Goal: Task Accomplishment & Management: Use online tool/utility

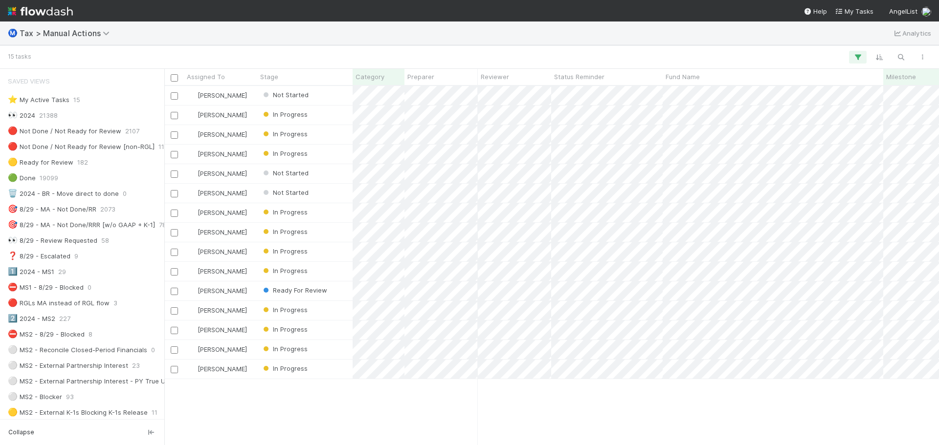
scroll to position [1204, 0]
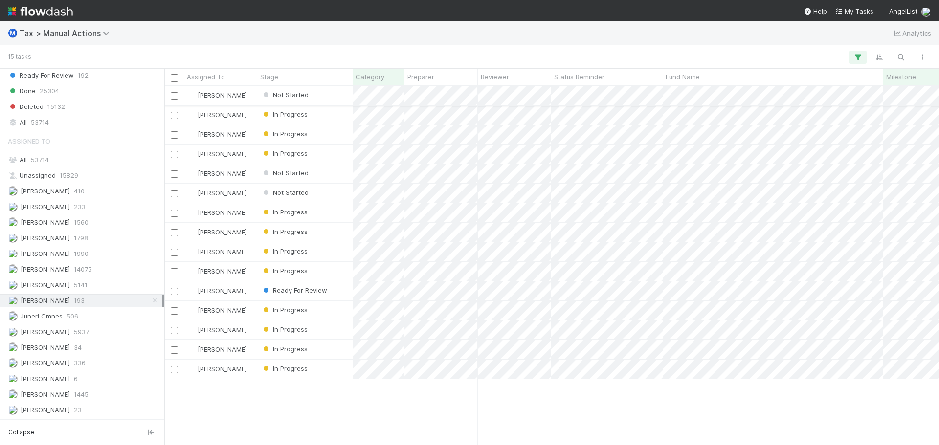
click at [327, 98] on div "Not Started" at bounding box center [304, 95] width 95 height 19
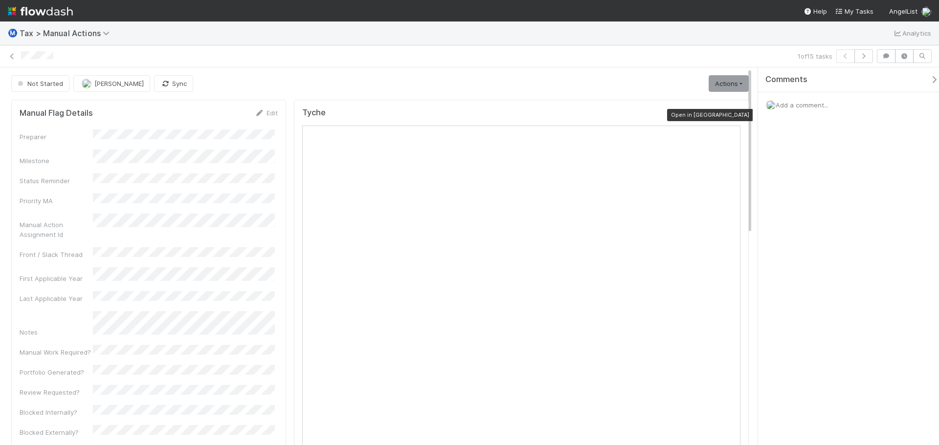
click at [731, 117] on icon at bounding box center [736, 115] width 10 height 6
click at [184, 79] on button "Sync" at bounding box center [173, 83] width 39 height 17
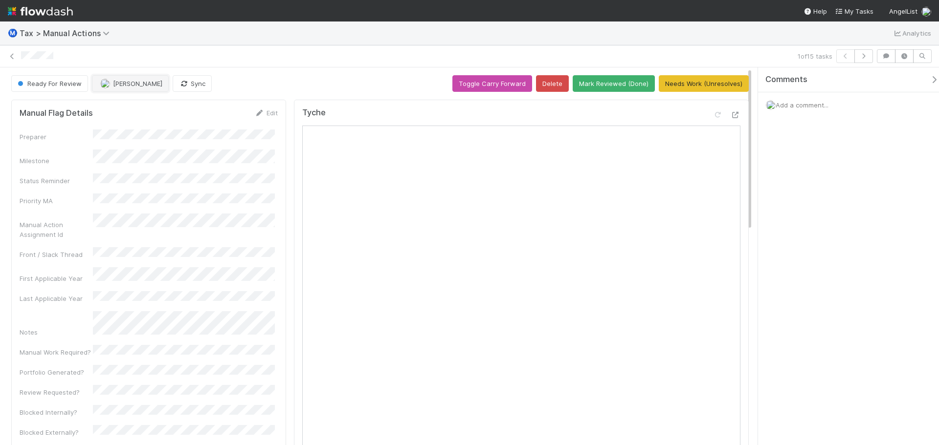
click at [121, 85] on span "[PERSON_NAME]" at bounding box center [137, 84] width 49 height 8
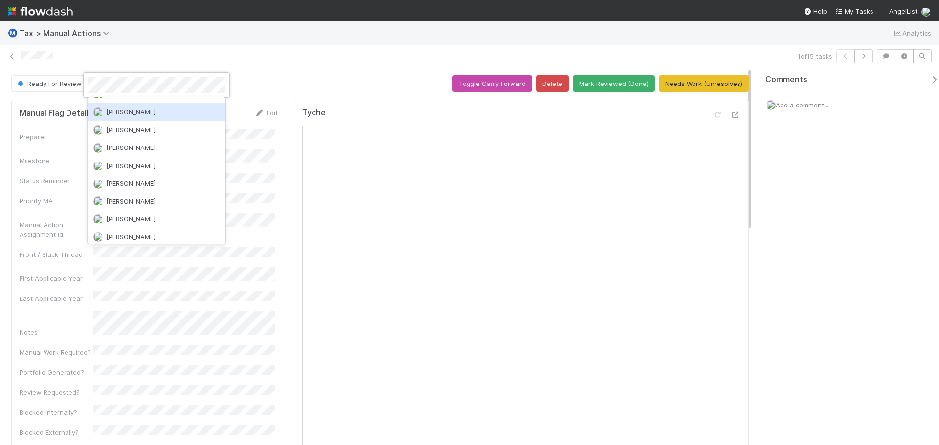
scroll to position [440, 0]
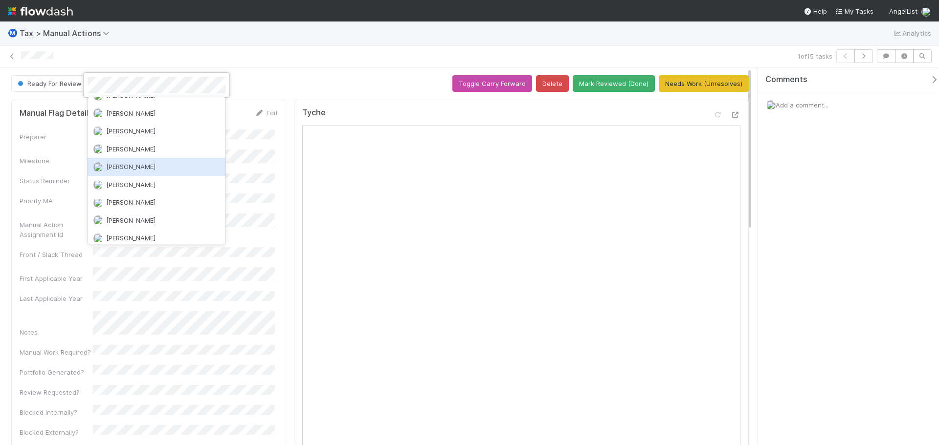
click at [155, 169] on div "[PERSON_NAME]" at bounding box center [157, 167] width 138 height 18
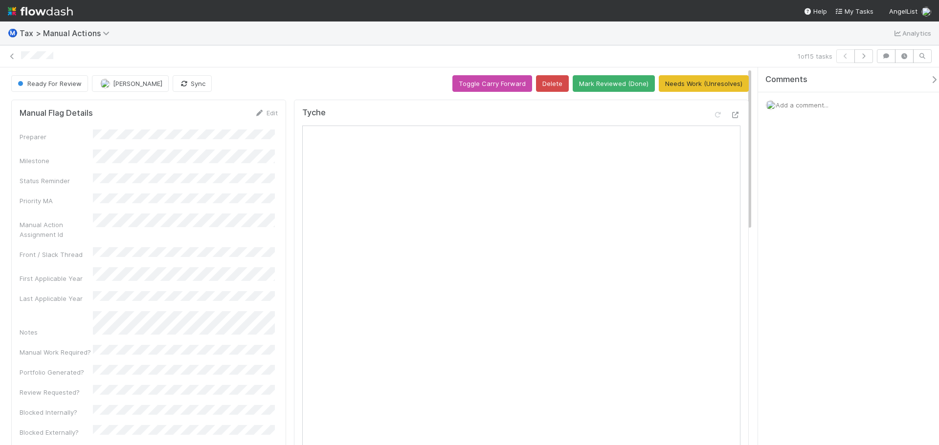
click at [798, 108] on span "Add a comment..." at bounding box center [802, 105] width 53 height 8
click at [810, 261] on button "Add Comment" at bounding box center [802, 255] width 57 height 17
click at [866, 57] on icon "button" at bounding box center [864, 56] width 10 height 6
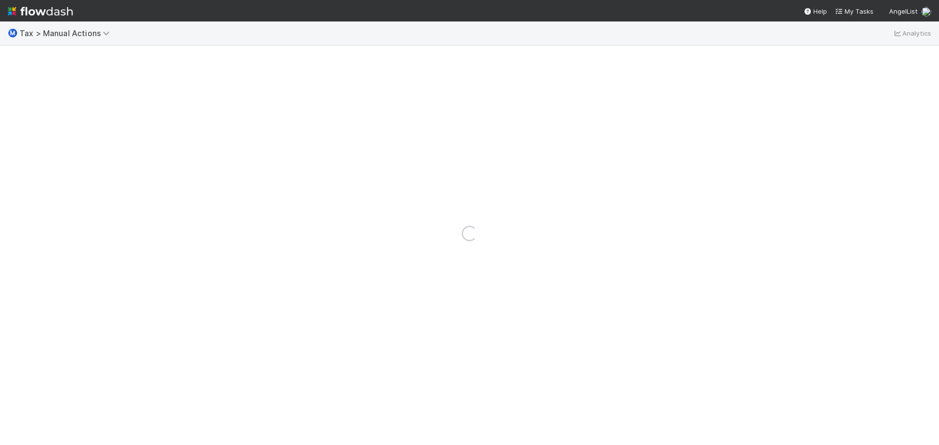
click at [866, 57] on div "Loading..." at bounding box center [469, 234] width 939 height 424
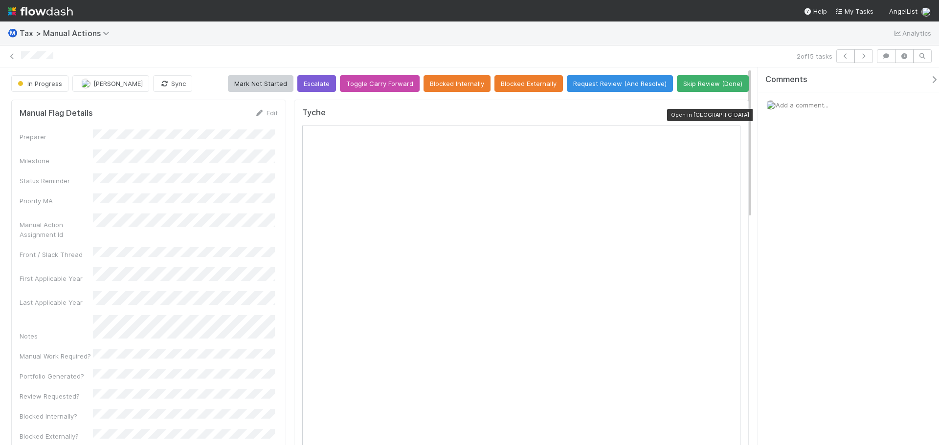
click at [731, 116] on icon at bounding box center [736, 115] width 10 height 6
click at [158, 83] on button "Sync" at bounding box center [172, 83] width 39 height 17
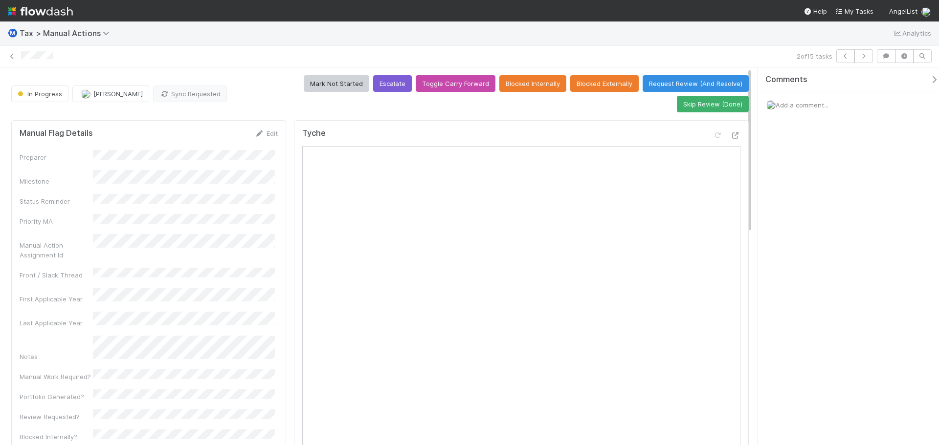
click at [815, 107] on span "Add a comment..." at bounding box center [802, 105] width 53 height 8
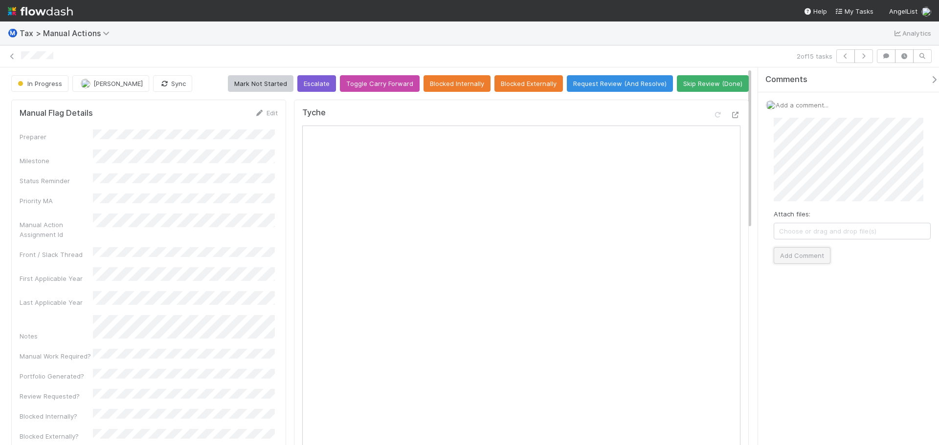
click at [786, 261] on button "Add Comment" at bounding box center [802, 255] width 57 height 17
click at [177, 86] on button "Sync" at bounding box center [172, 83] width 39 height 17
click at [604, 86] on button "Request Review (And Resolve)" at bounding box center [620, 83] width 106 height 17
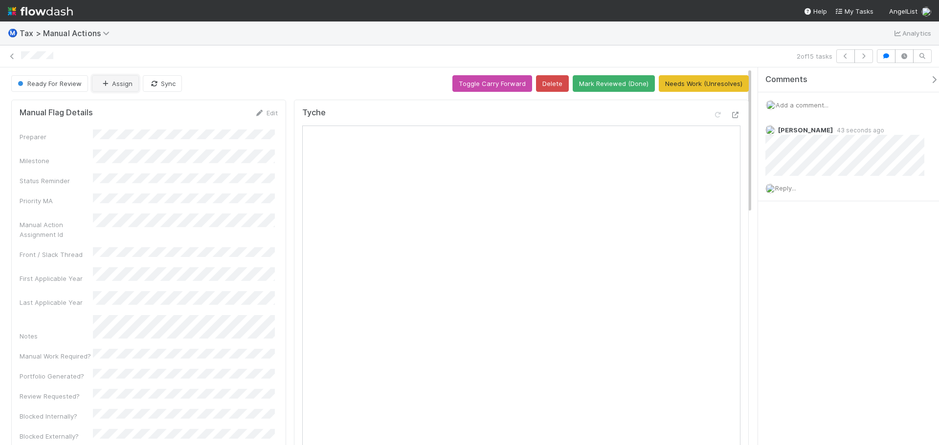
click at [118, 85] on button "Assign" at bounding box center [115, 83] width 47 height 17
click at [130, 110] on span "[PERSON_NAME]" at bounding box center [130, 108] width 49 height 8
click at [862, 59] on icon "button" at bounding box center [864, 56] width 10 height 6
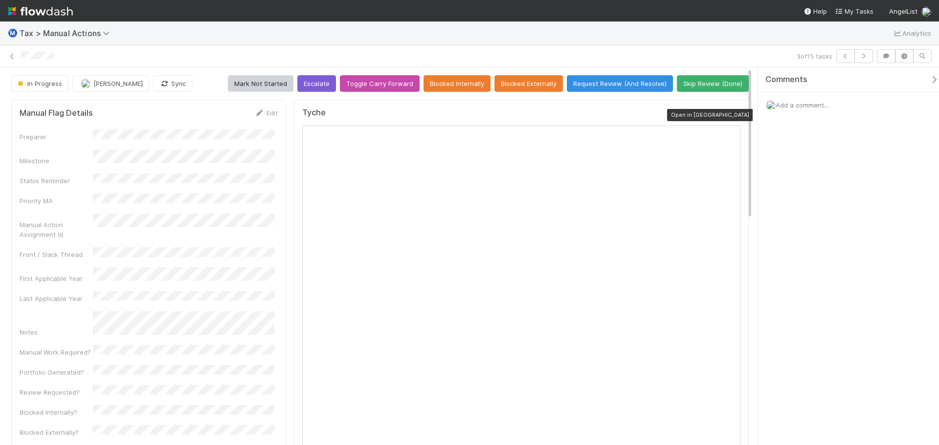
click at [731, 115] on icon at bounding box center [736, 115] width 10 height 6
click at [185, 85] on button "Sync" at bounding box center [172, 83] width 39 height 17
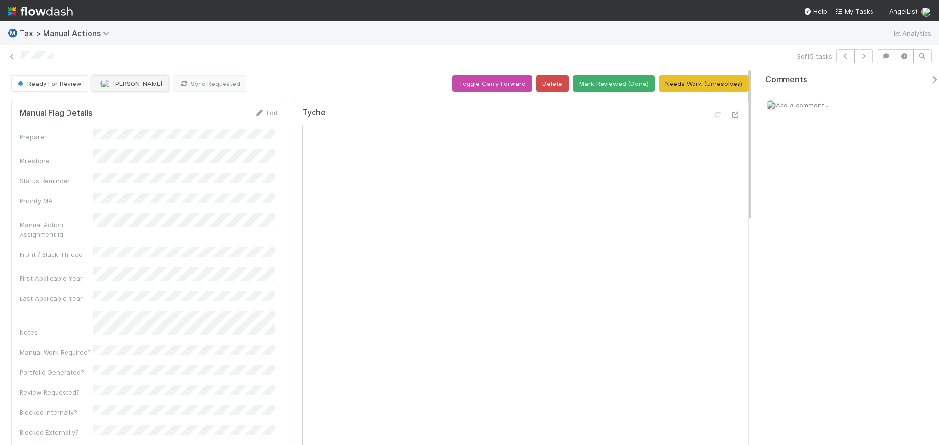
click at [154, 87] on span "[PERSON_NAME]" at bounding box center [137, 84] width 49 height 8
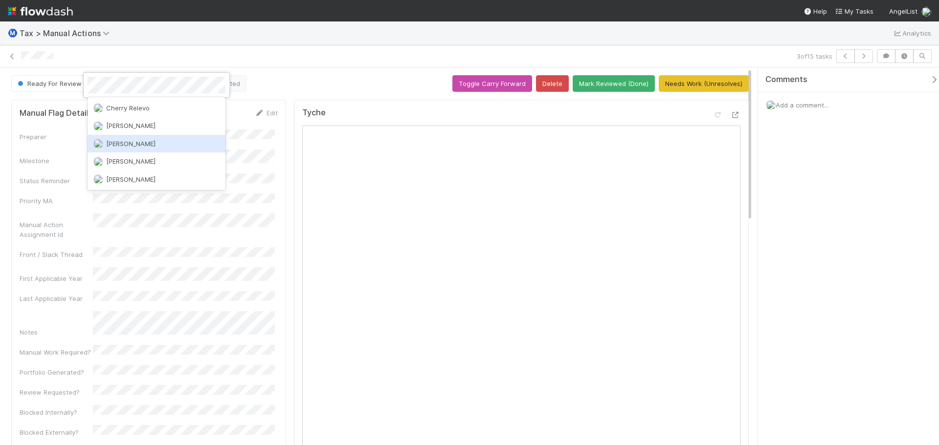
click at [132, 150] on div "[PERSON_NAME]" at bounding box center [157, 144] width 138 height 18
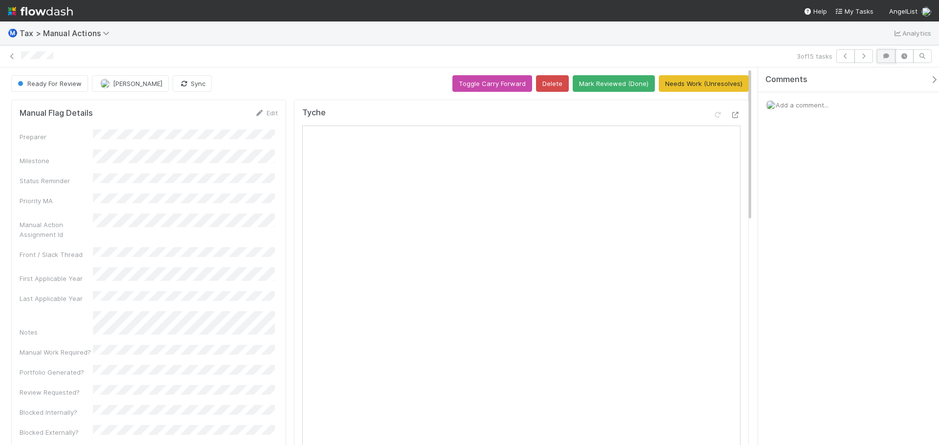
click at [891, 58] on icon "button" at bounding box center [886, 56] width 10 height 6
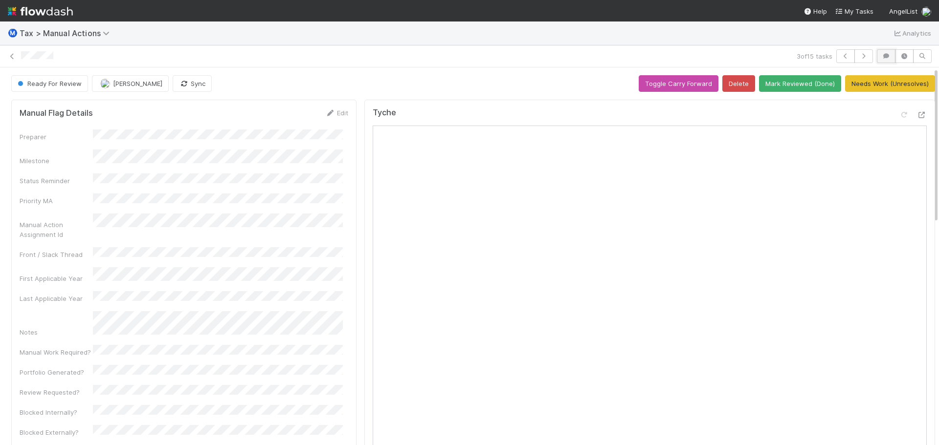
click at [882, 58] on icon "button" at bounding box center [886, 56] width 10 height 6
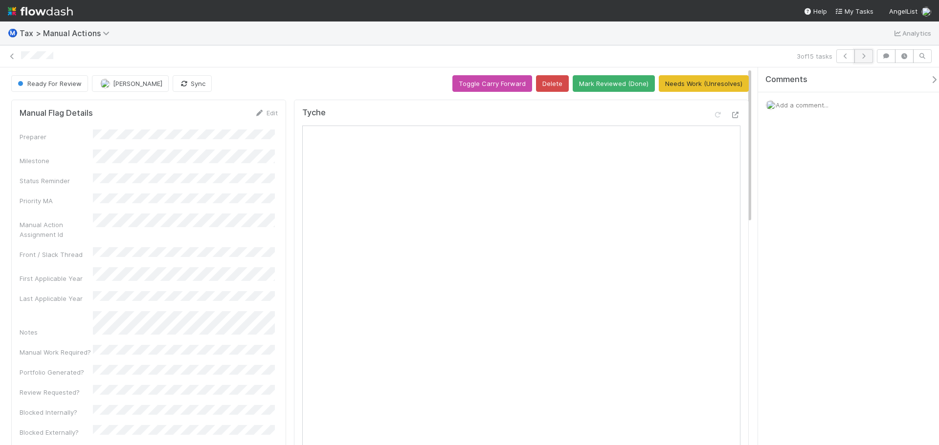
click at [862, 59] on icon "button" at bounding box center [864, 56] width 10 height 6
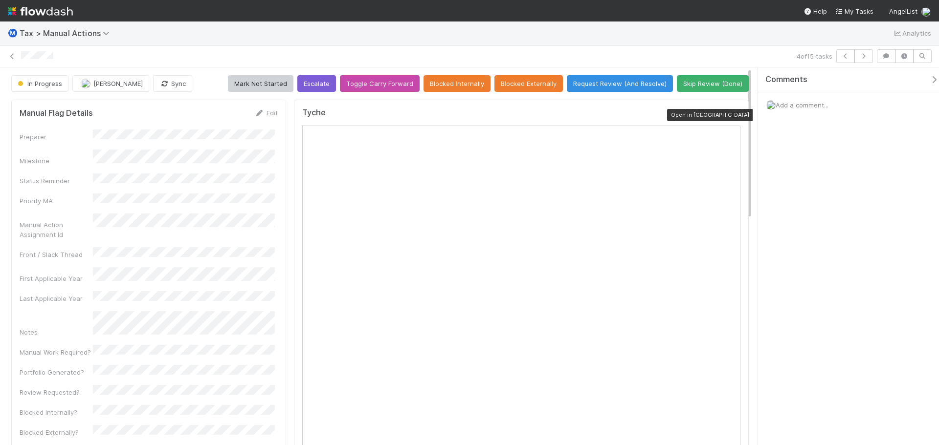
click at [731, 113] on icon at bounding box center [736, 115] width 10 height 6
click at [174, 84] on button "Sync" at bounding box center [172, 83] width 39 height 17
click at [731, 117] on icon at bounding box center [736, 115] width 10 height 6
click at [167, 85] on icon "button" at bounding box center [164, 84] width 10 height 6
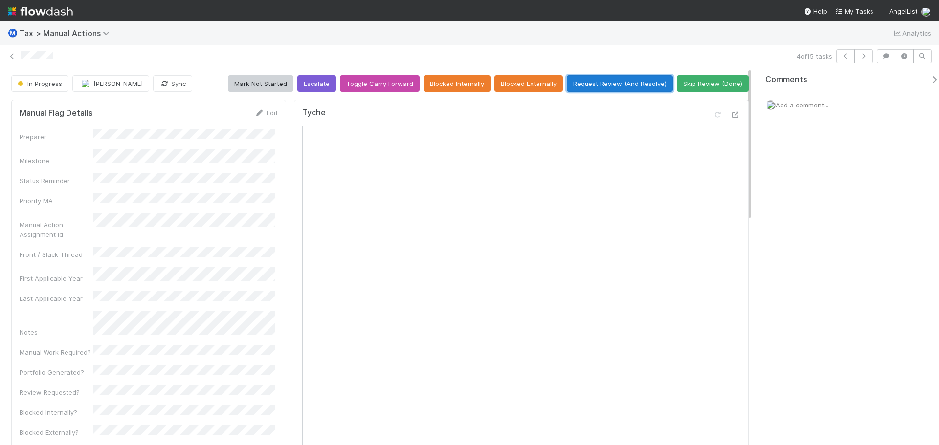
click at [601, 79] on button "Request Review (And Resolve)" at bounding box center [620, 83] width 106 height 17
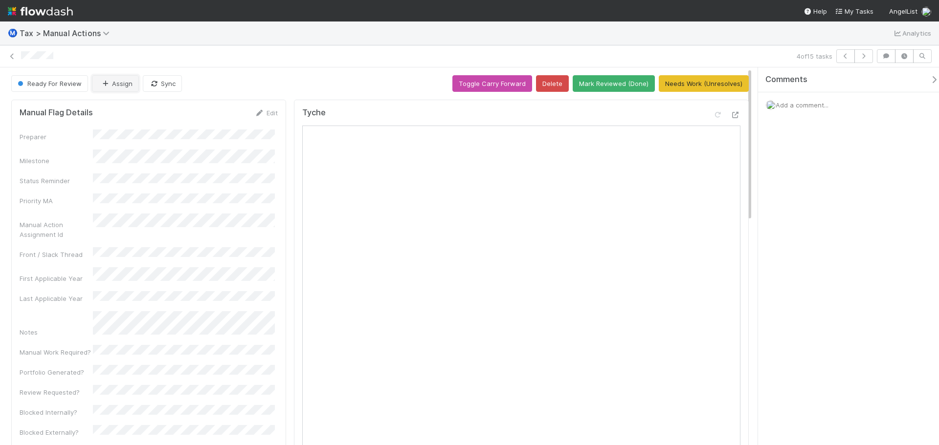
click at [124, 85] on button "Assign" at bounding box center [115, 83] width 47 height 17
click at [139, 108] on div "[PERSON_NAME]" at bounding box center [157, 108] width 138 height 18
click at [869, 59] on button "button" at bounding box center [863, 56] width 19 height 14
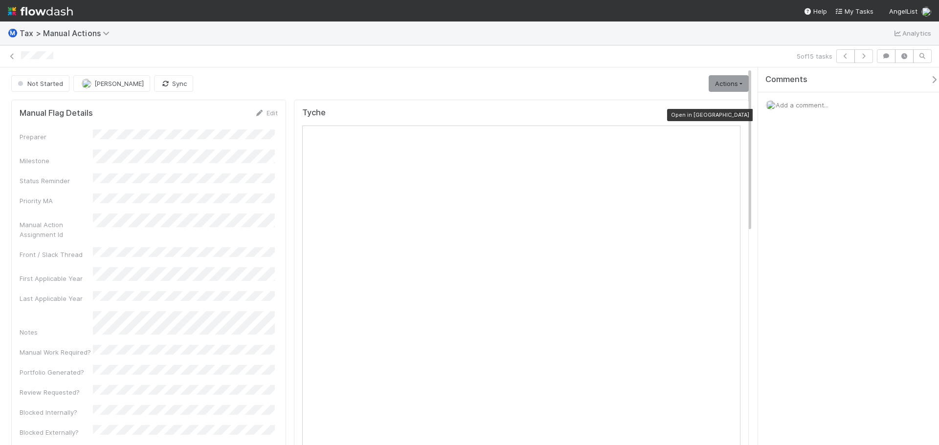
click at [731, 116] on icon at bounding box center [736, 115] width 10 height 6
click at [175, 81] on button "Sync" at bounding box center [173, 83] width 39 height 17
click at [176, 82] on button "Sync" at bounding box center [173, 83] width 39 height 17
click at [730, 84] on link "Actions" at bounding box center [729, 83] width 40 height 17
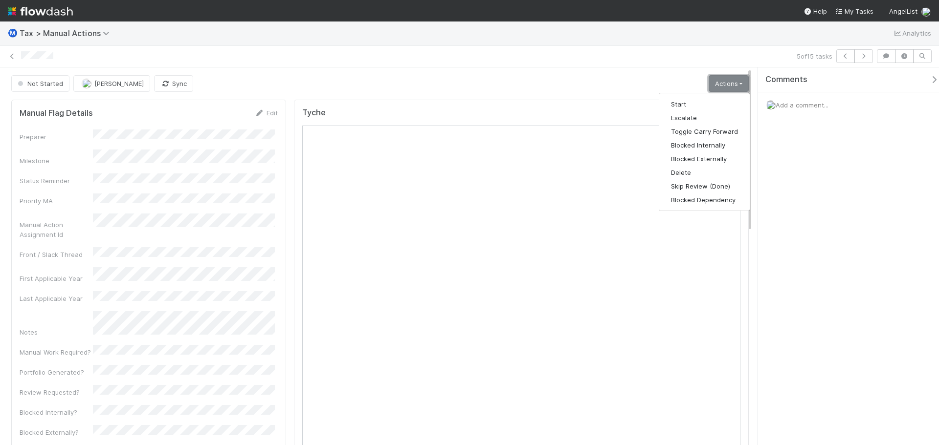
click at [730, 84] on link "Actions" at bounding box center [729, 83] width 40 height 17
click at [720, 89] on link "Actions" at bounding box center [729, 83] width 40 height 17
click at [687, 102] on button "Start" at bounding box center [704, 104] width 90 height 14
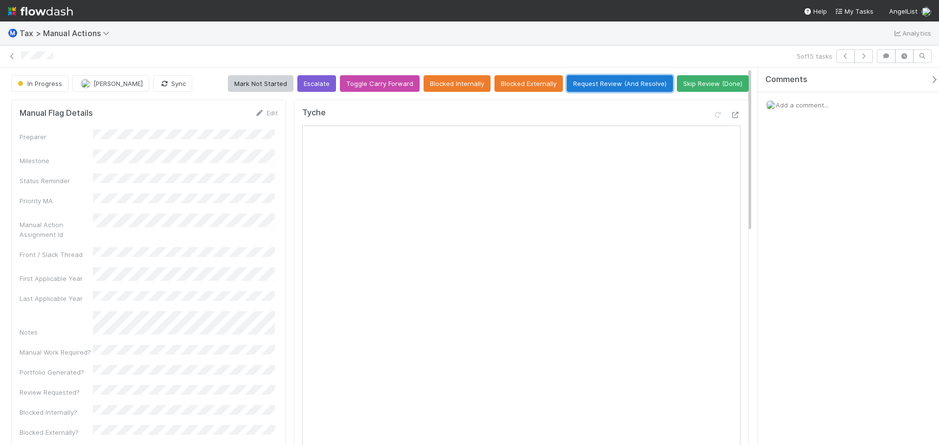
click at [621, 91] on button "Request Review (And Resolve)" at bounding box center [620, 83] width 106 height 17
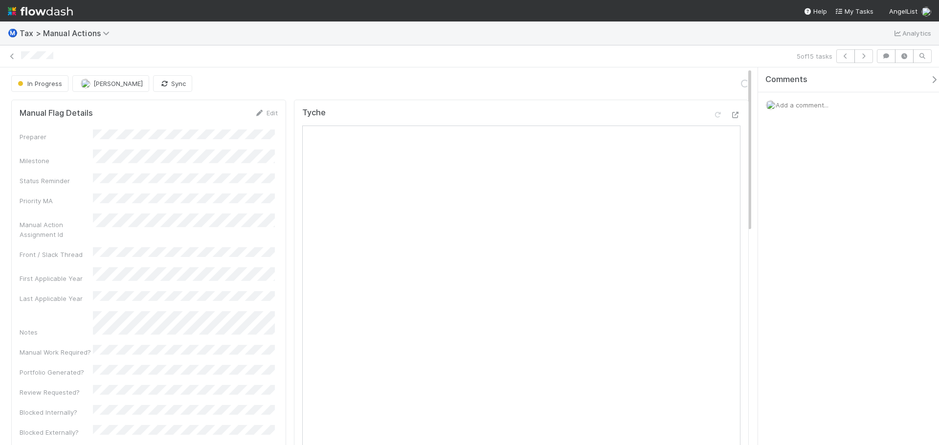
click at [621, 91] on div "In Progress [PERSON_NAME] Sync Loading..." at bounding box center [379, 83] width 737 height 17
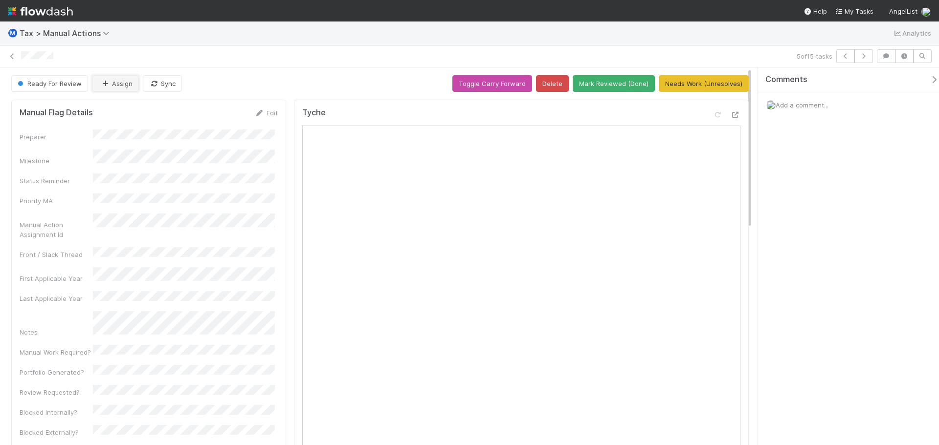
click at [119, 87] on button "Assign" at bounding box center [115, 83] width 47 height 17
click at [180, 111] on div "[PERSON_NAME]" at bounding box center [157, 108] width 138 height 18
click at [865, 55] on icon "button" at bounding box center [864, 56] width 10 height 6
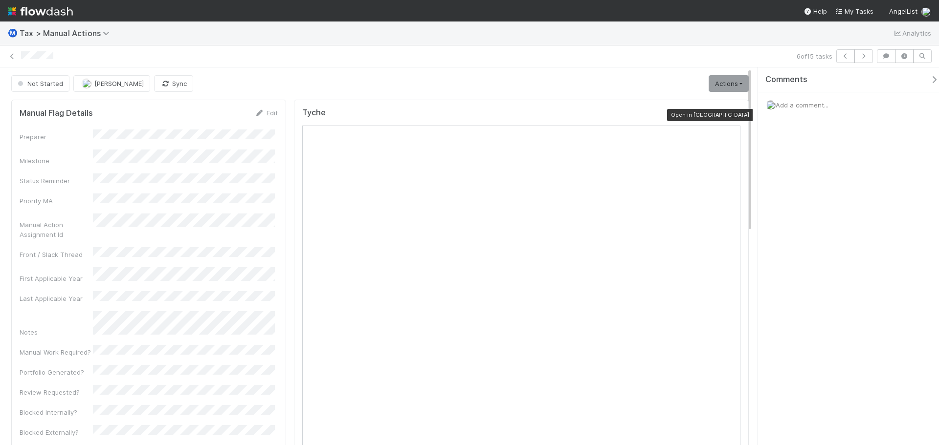
click at [724, 109] on div "Tyche Open in [GEOGRAPHIC_DATA]" at bounding box center [521, 117] width 438 height 18
click at [731, 111] on div at bounding box center [736, 115] width 10 height 10
click at [186, 84] on button "Sync" at bounding box center [173, 83] width 39 height 17
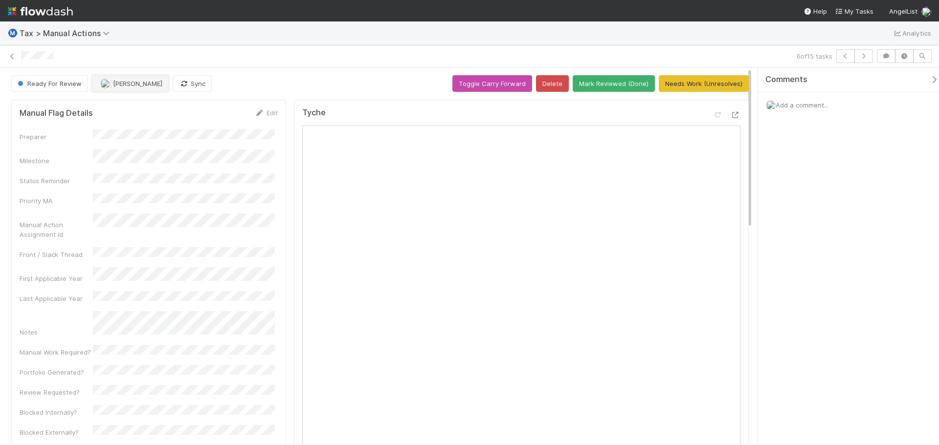
click at [151, 84] on span "[PERSON_NAME]" at bounding box center [137, 84] width 49 height 8
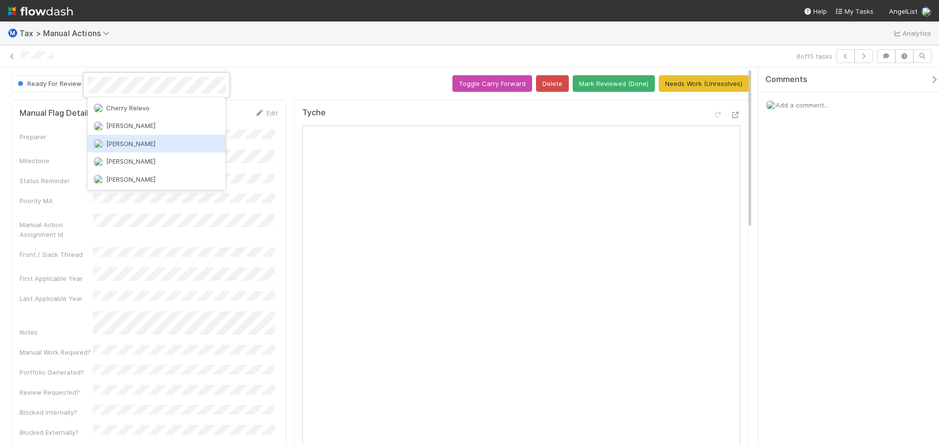
click at [134, 140] on div "[PERSON_NAME]" at bounding box center [157, 144] width 138 height 18
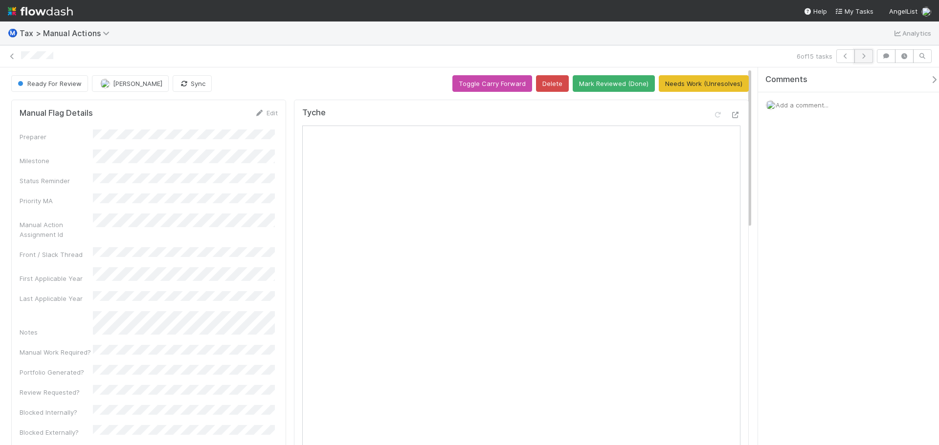
click at [863, 58] on icon "button" at bounding box center [864, 56] width 10 height 6
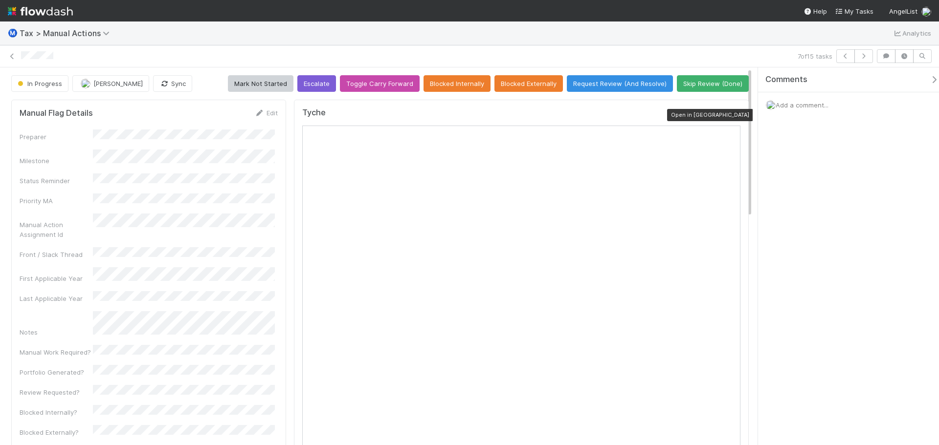
click at [731, 114] on icon at bounding box center [736, 115] width 10 height 6
click at [185, 89] on button "Sync" at bounding box center [172, 83] width 39 height 17
click at [625, 83] on button "Request Review (And Resolve)" at bounding box center [620, 83] width 106 height 17
click at [625, 83] on div "In Progress [PERSON_NAME] Sync Mark Not Started Escalate Toggle Carry Forward B…" at bounding box center [379, 83] width 737 height 17
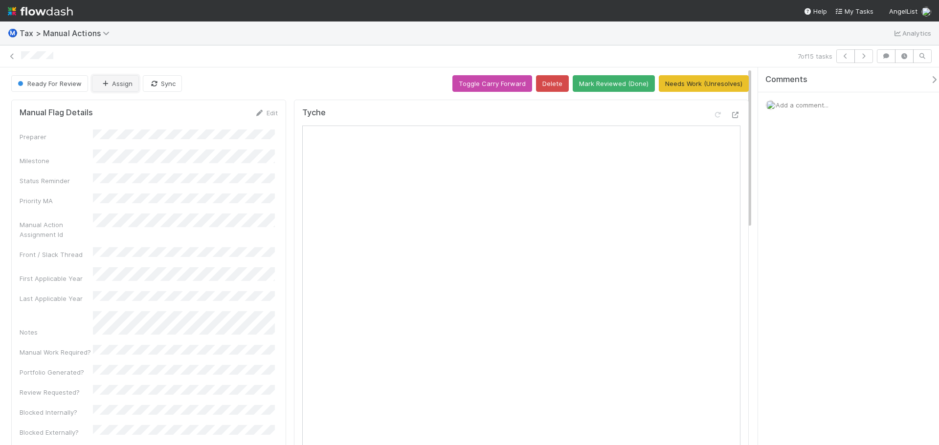
click at [125, 85] on button "Assign" at bounding box center [115, 83] width 47 height 17
click at [127, 107] on span "[PERSON_NAME]" at bounding box center [130, 108] width 49 height 8
click at [862, 57] on icon "button" at bounding box center [864, 56] width 10 height 6
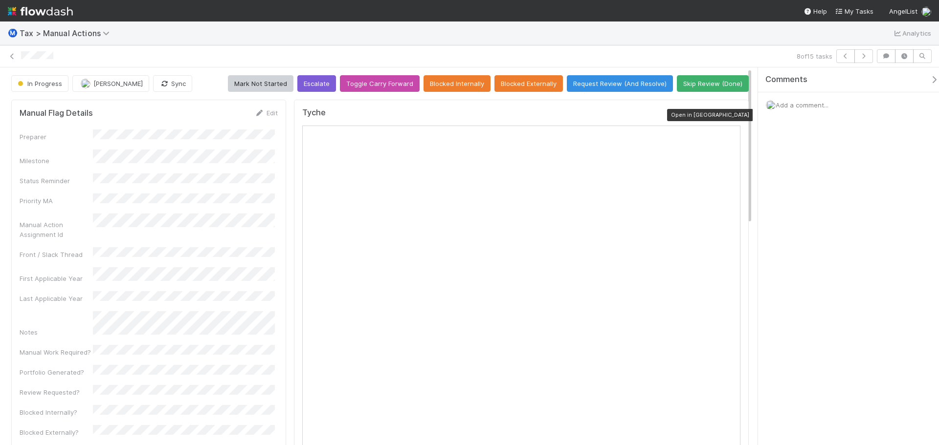
click at [731, 112] on icon at bounding box center [736, 115] width 10 height 6
click at [180, 79] on button "Sync" at bounding box center [172, 83] width 39 height 17
click at [172, 85] on button "Sync" at bounding box center [172, 83] width 39 height 17
click at [611, 90] on button "Request Review (And Resolve)" at bounding box center [620, 83] width 106 height 17
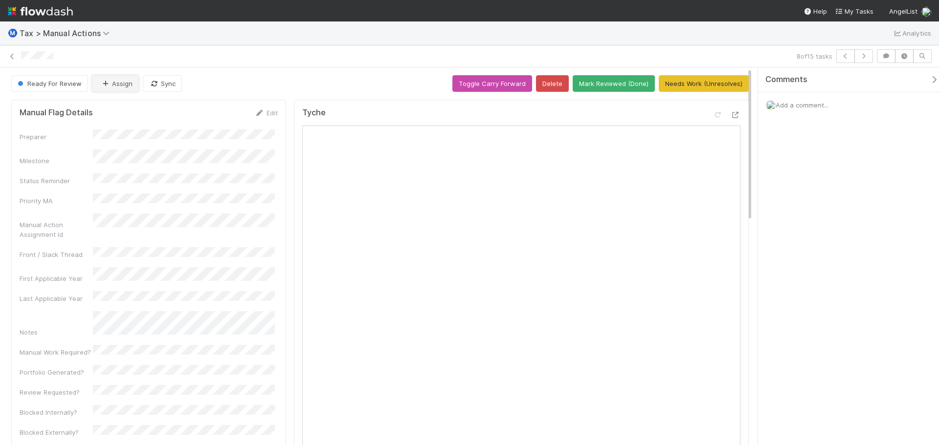
click at [111, 83] on button "Assign" at bounding box center [115, 83] width 47 height 17
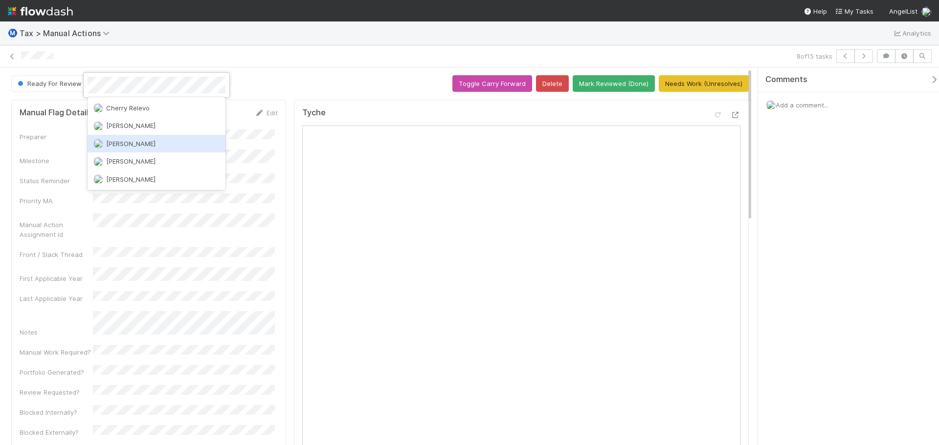
click at [123, 145] on span "[PERSON_NAME]" at bounding box center [130, 144] width 49 height 8
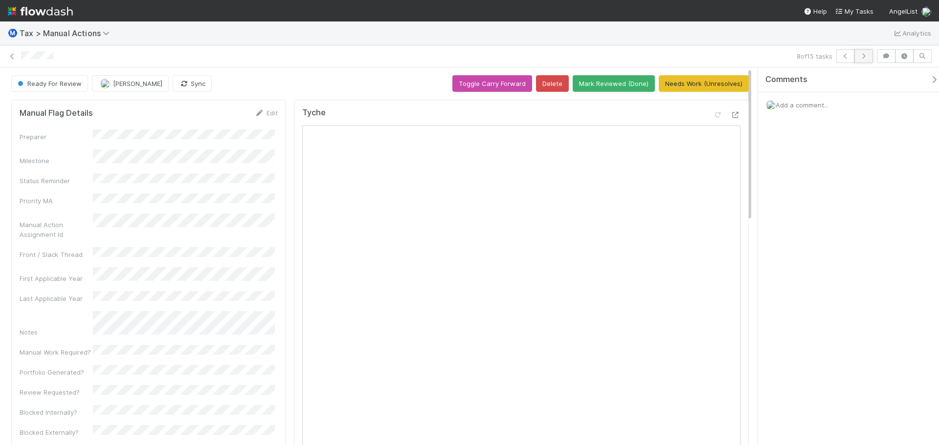
click at [865, 58] on icon "button" at bounding box center [864, 56] width 10 height 6
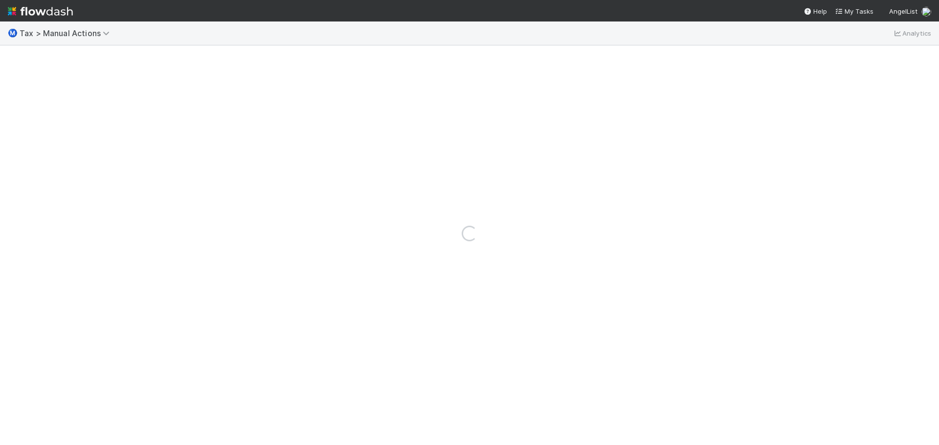
click at [865, 58] on div "Loading..." at bounding box center [469, 234] width 939 height 424
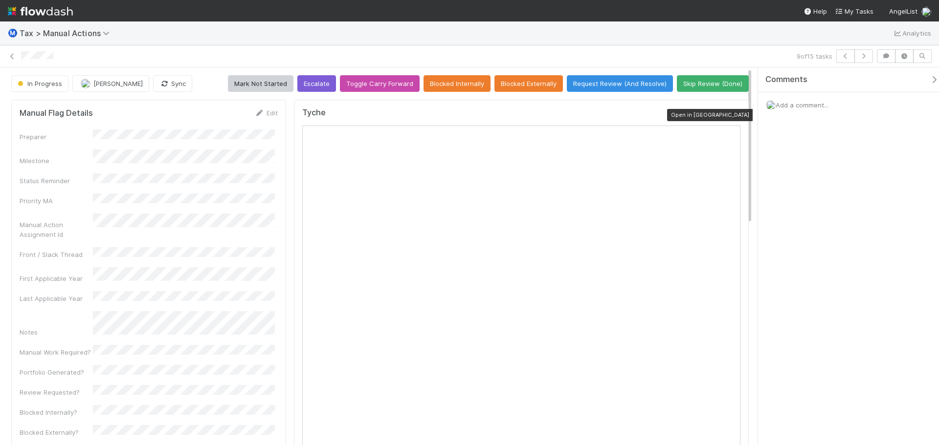
click at [732, 115] on icon at bounding box center [736, 115] width 10 height 6
click at [171, 88] on button "Sync" at bounding box center [172, 83] width 39 height 17
click at [596, 90] on button "Request Review (And Resolve)" at bounding box center [620, 83] width 106 height 17
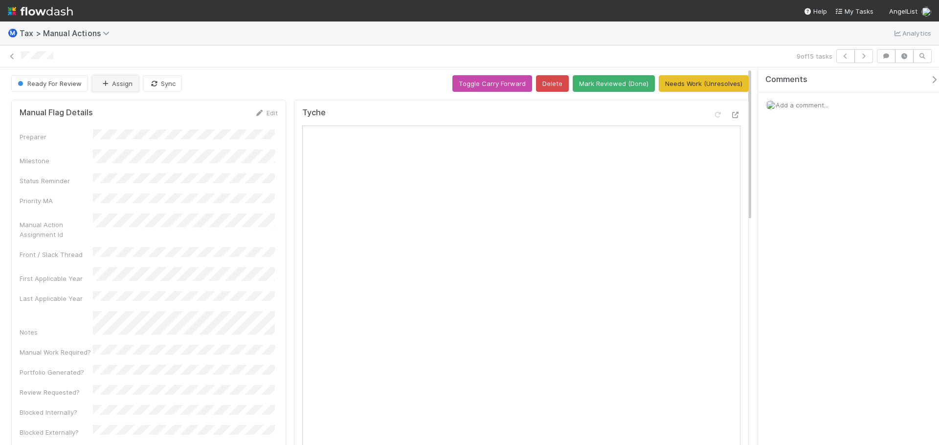
click at [113, 79] on button "Assign" at bounding box center [115, 83] width 47 height 17
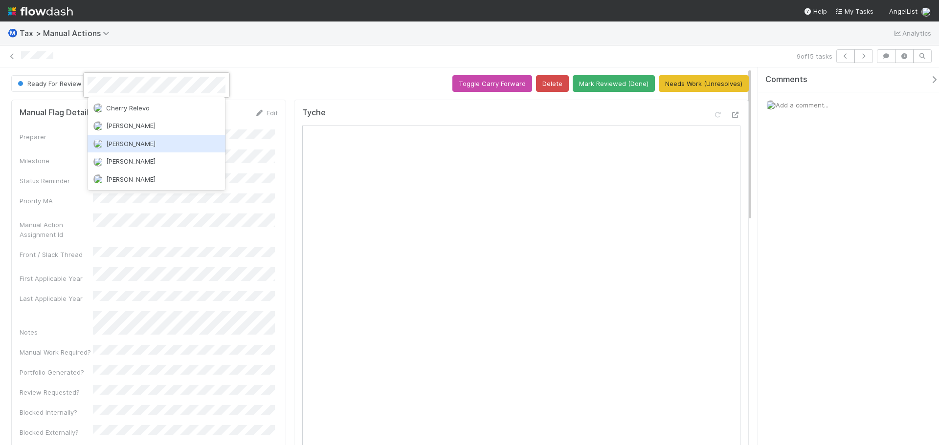
click at [119, 140] on span "[PERSON_NAME]" at bounding box center [130, 144] width 49 height 8
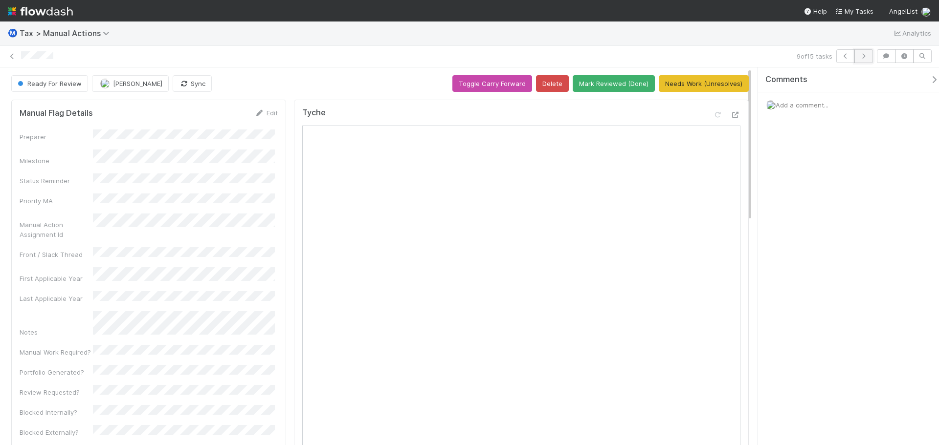
click at [859, 60] on button "button" at bounding box center [863, 56] width 19 height 14
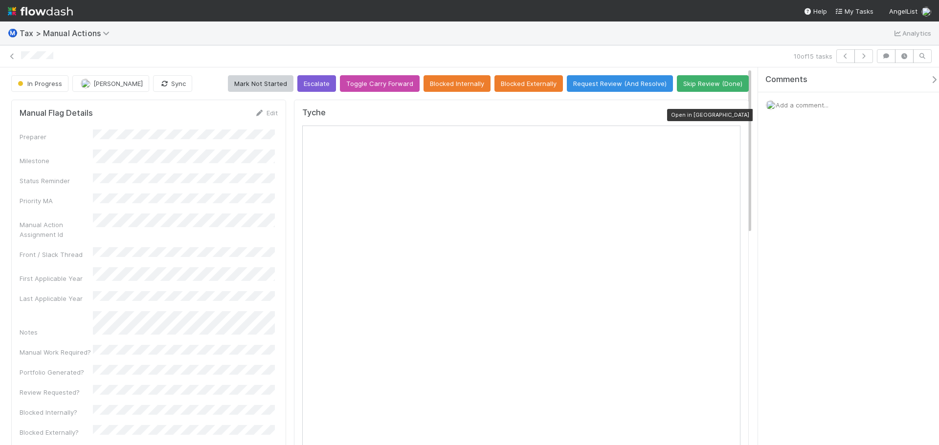
click at [731, 113] on icon at bounding box center [736, 115] width 10 height 6
click at [162, 85] on icon "button" at bounding box center [164, 84] width 10 height 6
click at [713, 116] on icon at bounding box center [718, 115] width 10 height 6
click at [598, 87] on button "Request Review (And Resolve)" at bounding box center [620, 83] width 106 height 17
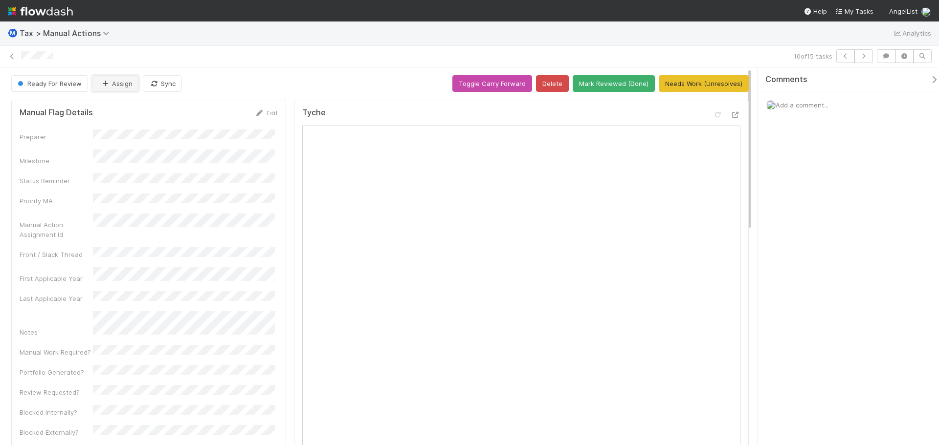
click at [124, 81] on button "Assign" at bounding box center [115, 83] width 47 height 17
click at [124, 108] on span "[PERSON_NAME]" at bounding box center [130, 108] width 49 height 8
click at [866, 57] on icon "button" at bounding box center [864, 56] width 10 height 6
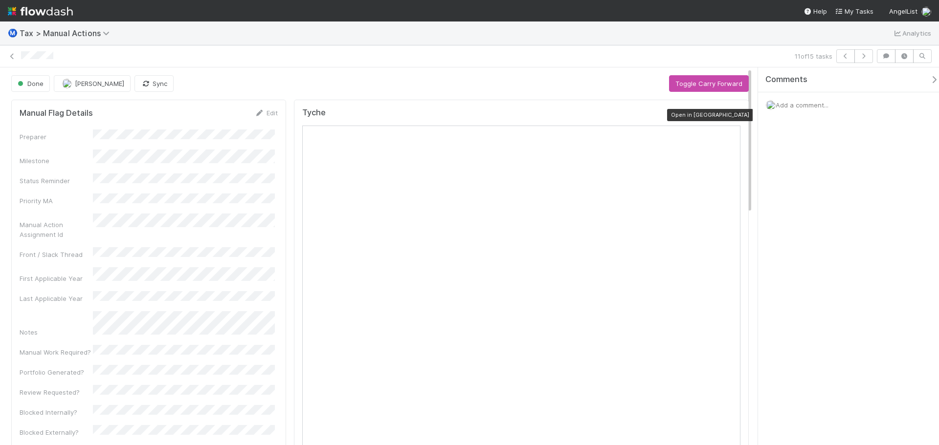
click at [731, 115] on icon at bounding box center [736, 115] width 10 height 6
click at [868, 54] on icon "button" at bounding box center [864, 56] width 10 height 6
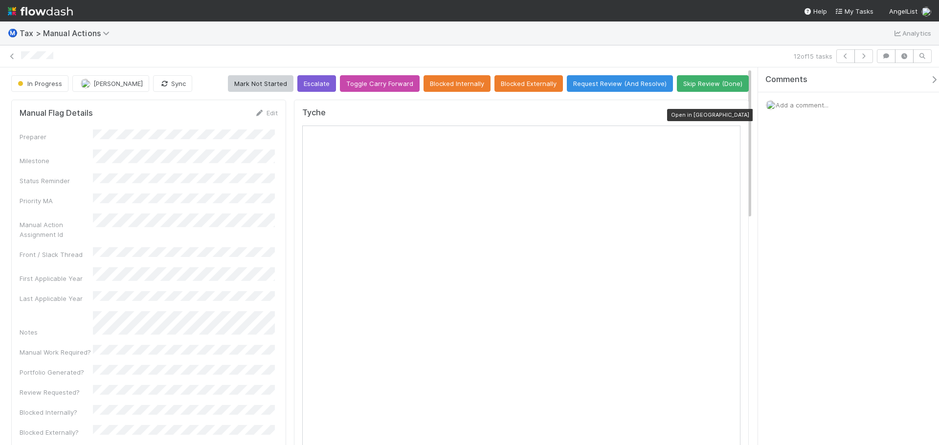
click at [731, 114] on icon at bounding box center [736, 115] width 10 height 6
click at [167, 90] on button "Sync" at bounding box center [172, 83] width 39 height 17
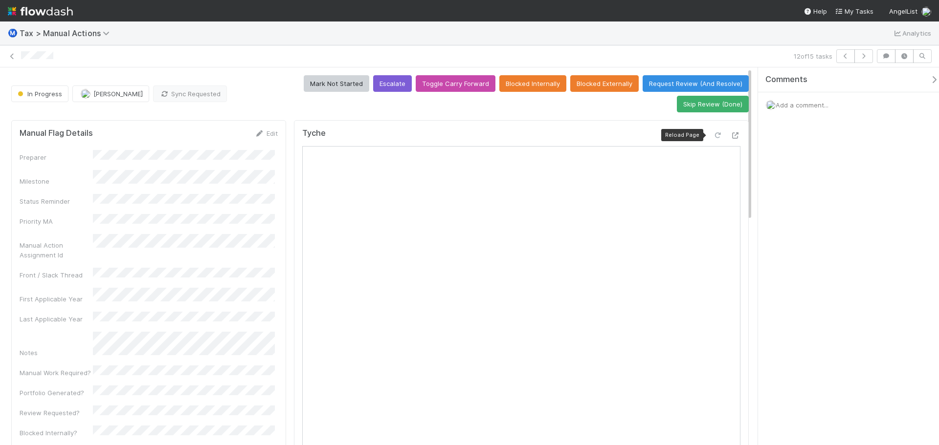
click at [713, 137] on icon at bounding box center [718, 136] width 10 height 6
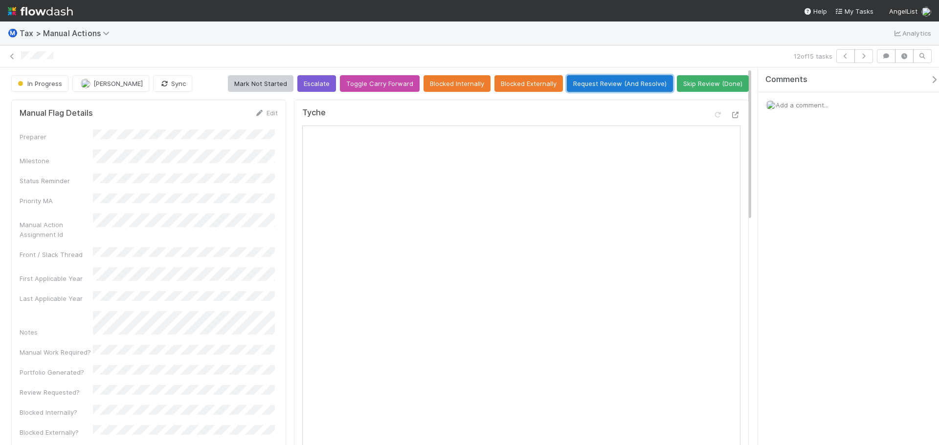
click at [613, 86] on button "Request Review (And Resolve)" at bounding box center [620, 83] width 106 height 17
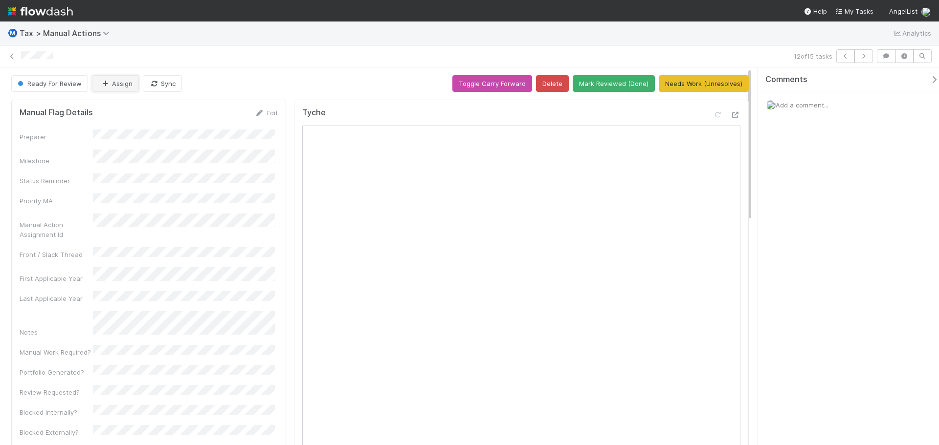
click at [111, 81] on button "Assign" at bounding box center [115, 83] width 47 height 17
click at [110, 104] on div "[PERSON_NAME]" at bounding box center [157, 108] width 138 height 18
click at [867, 61] on button "button" at bounding box center [863, 56] width 19 height 14
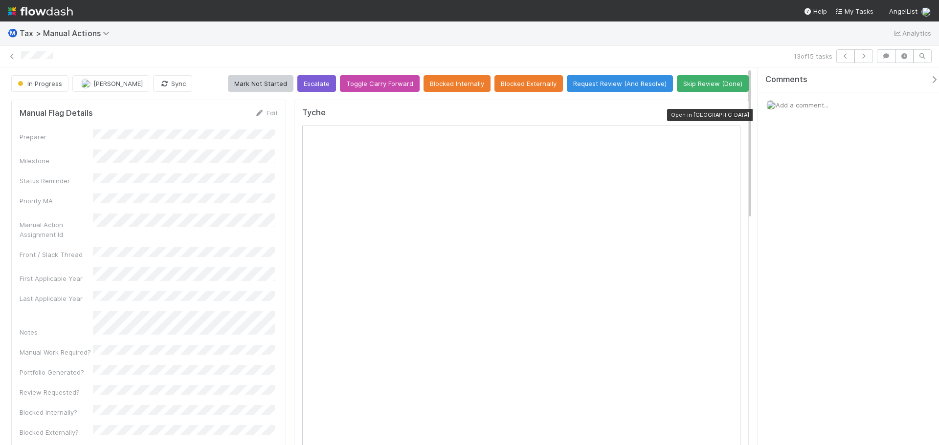
click at [731, 114] on icon at bounding box center [736, 115] width 10 height 6
click at [170, 92] on button "Sync" at bounding box center [172, 83] width 39 height 17
click at [602, 88] on button "Request Review (And Resolve)" at bounding box center [620, 83] width 106 height 17
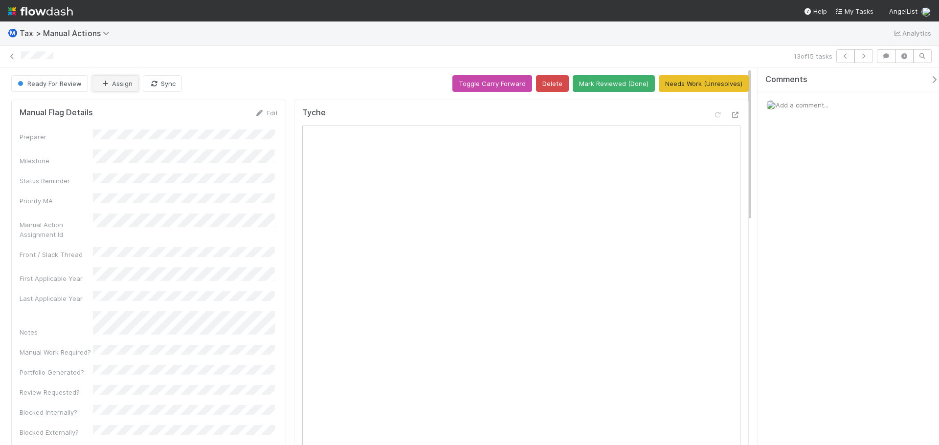
click at [119, 80] on button "Assign" at bounding box center [115, 83] width 47 height 17
click at [117, 109] on span "[PERSON_NAME]" at bounding box center [130, 108] width 49 height 8
click at [869, 58] on button "button" at bounding box center [863, 56] width 19 height 14
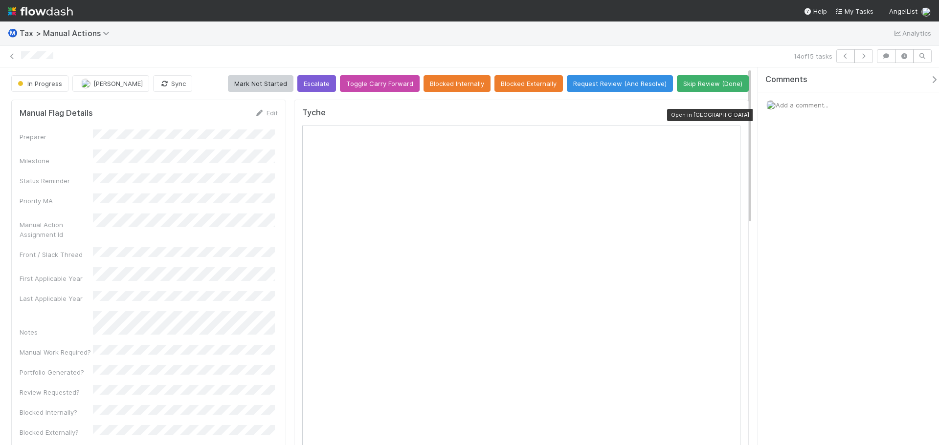
click at [731, 115] on icon at bounding box center [736, 115] width 10 height 6
click at [178, 89] on button "Sync" at bounding box center [172, 83] width 39 height 17
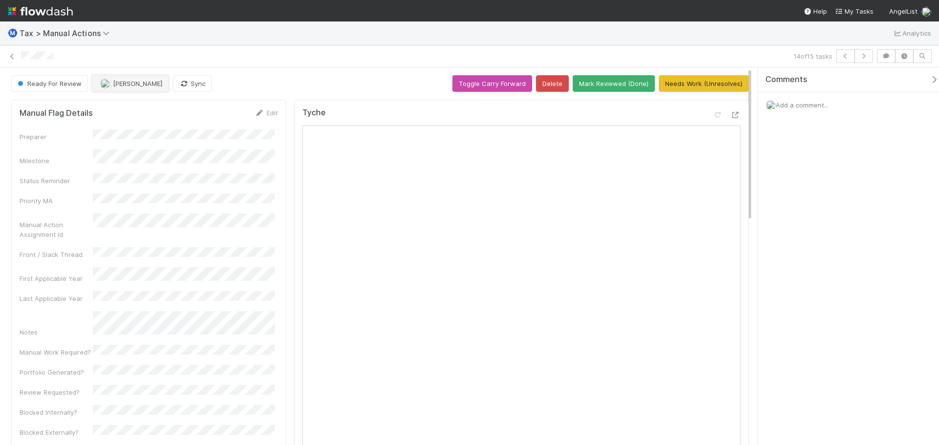
click at [157, 82] on span "[PERSON_NAME]" at bounding box center [137, 84] width 49 height 8
click at [144, 108] on span "[PERSON_NAME]" at bounding box center [130, 108] width 49 height 8
click at [869, 59] on button "button" at bounding box center [863, 56] width 19 height 14
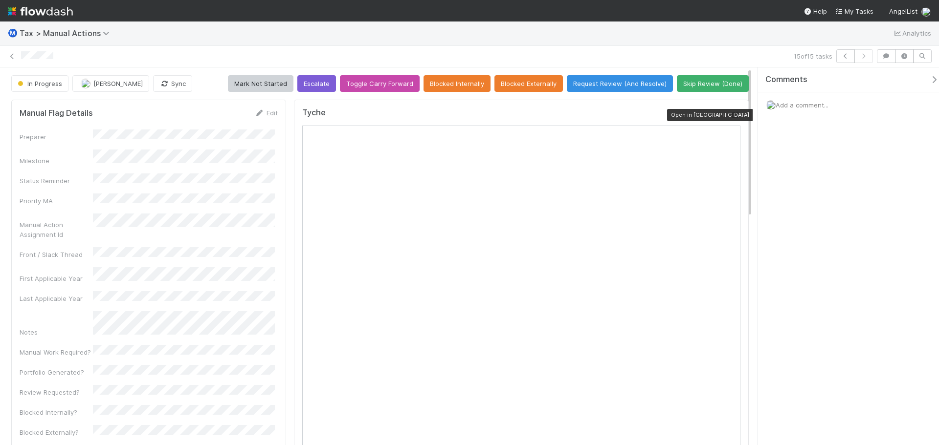
click at [731, 114] on icon at bounding box center [736, 115] width 10 height 6
click at [183, 89] on button "Sync" at bounding box center [172, 83] width 39 height 17
click at [597, 83] on button "Request Review (And Resolve)" at bounding box center [620, 83] width 106 height 17
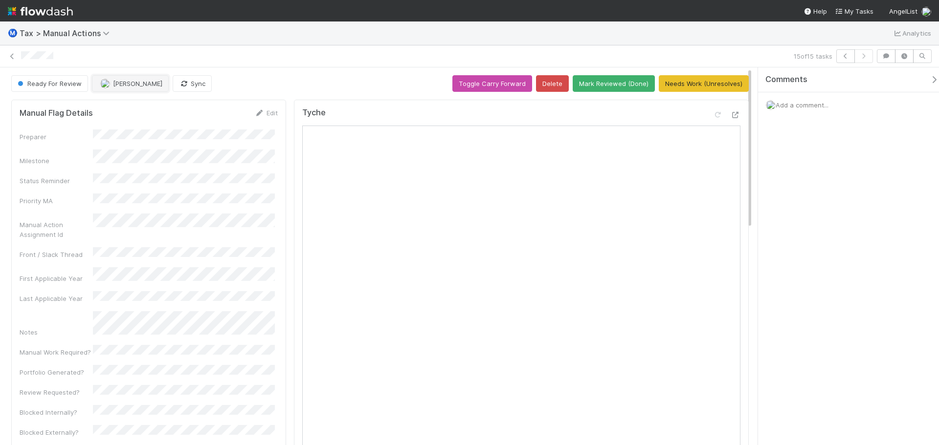
click at [122, 78] on button "[PERSON_NAME]" at bounding box center [130, 83] width 77 height 17
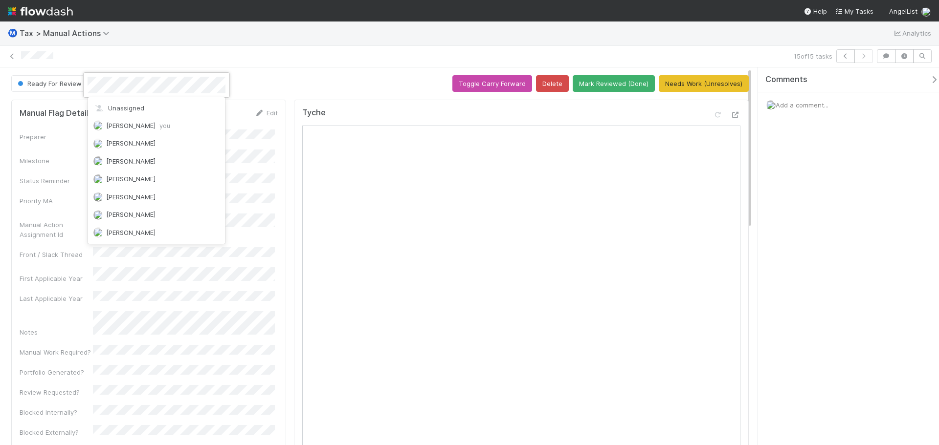
scroll to position [502, 0]
click at [141, 63] on div at bounding box center [469, 222] width 939 height 445
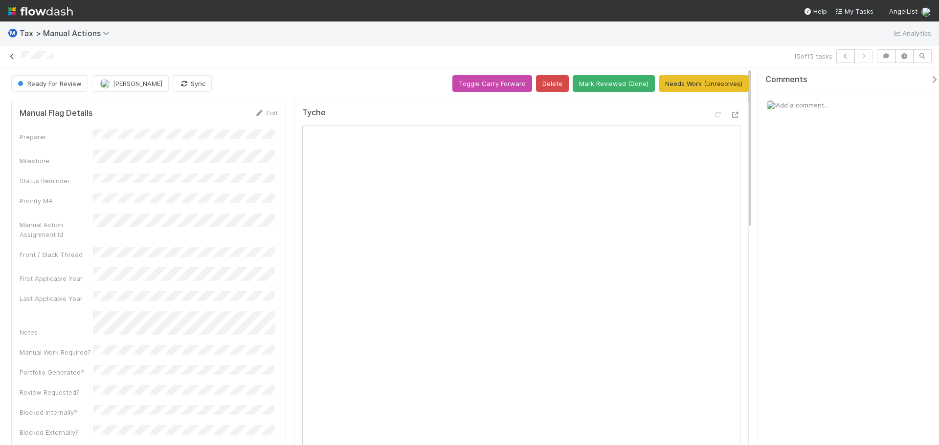
click at [13, 52] on link at bounding box center [12, 56] width 10 height 10
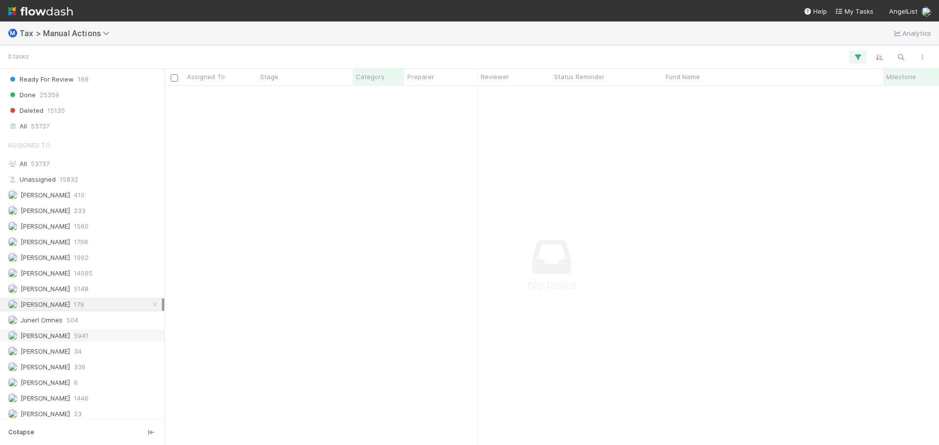
scroll to position [1220, 0]
click at [60, 314] on span "Junerl Omnes" at bounding box center [42, 316] width 42 height 8
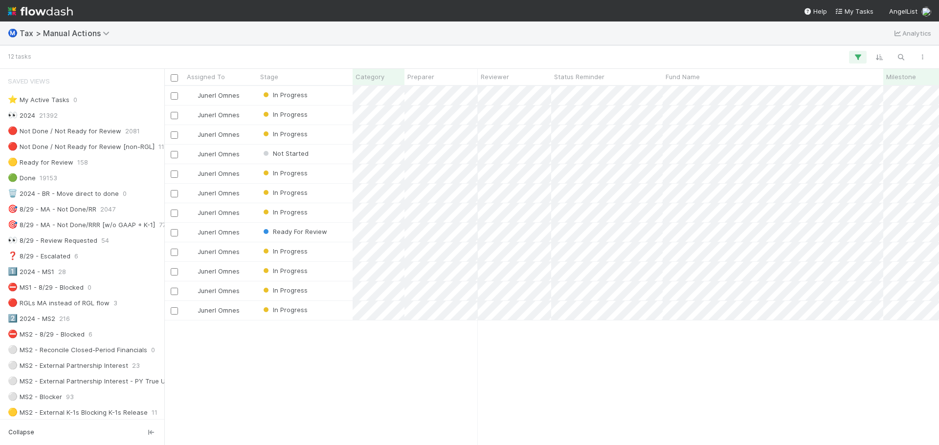
click at [79, 41] on div "Ⓜ️ Tax > Manual Actions Analytics" at bounding box center [469, 33] width 939 height 23
click at [81, 31] on span "Tax > Manual Actions" at bounding box center [67, 33] width 95 height 10
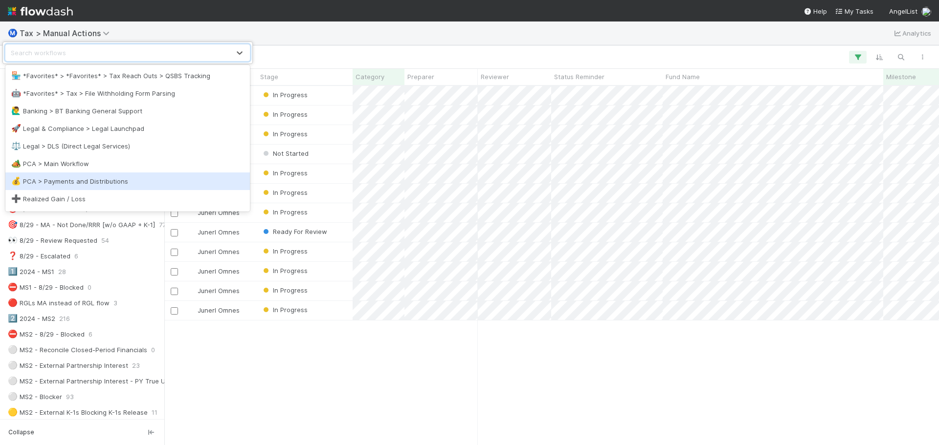
click at [72, 179] on div "💰 PCA > Payments and Distributions" at bounding box center [127, 182] width 233 height 10
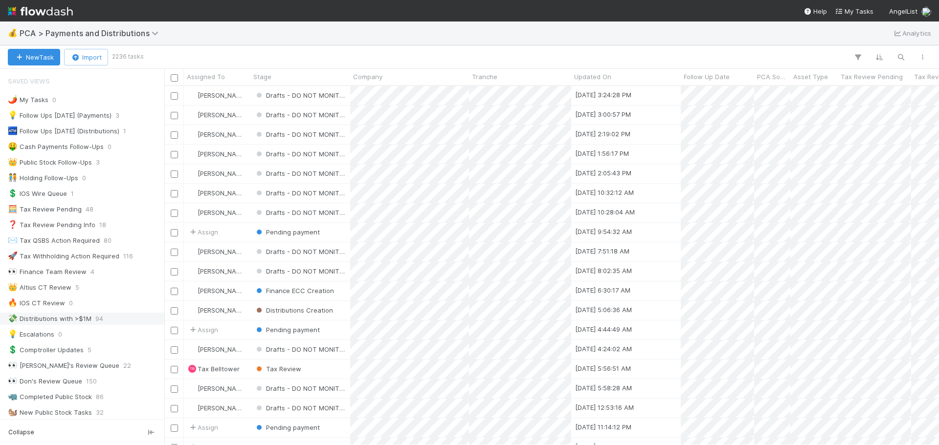
scroll to position [342, 0]
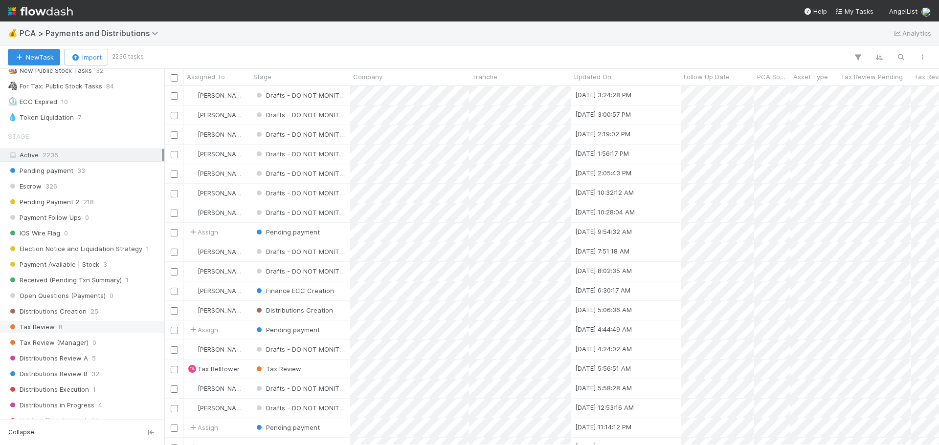
click at [66, 329] on div "Tax Review 8" at bounding box center [85, 327] width 154 height 12
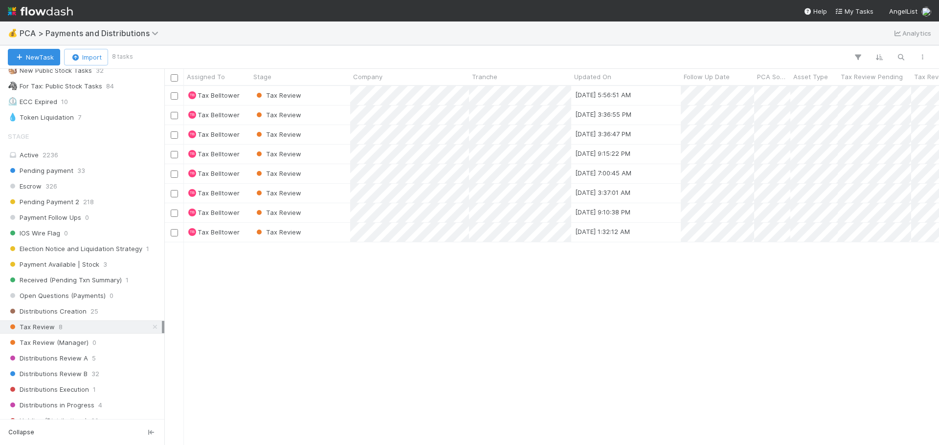
scroll to position [352, 767]
click at [331, 97] on div "Tax Review" at bounding box center [300, 95] width 100 height 19
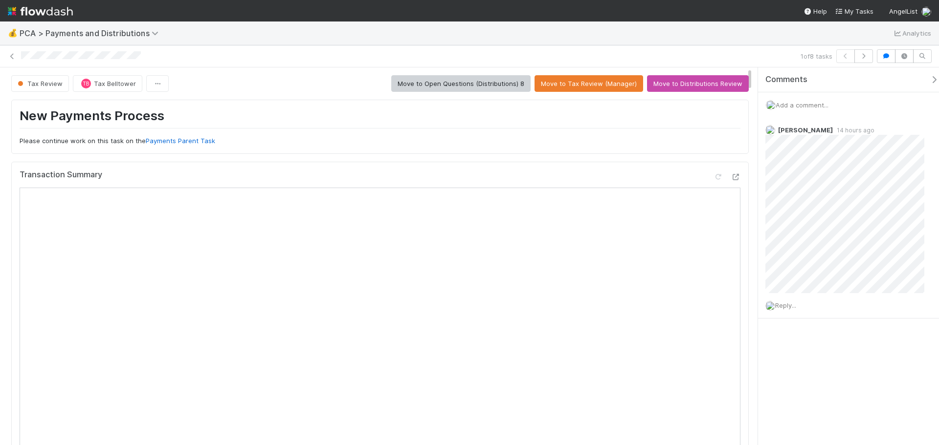
scroll to position [49, 0]
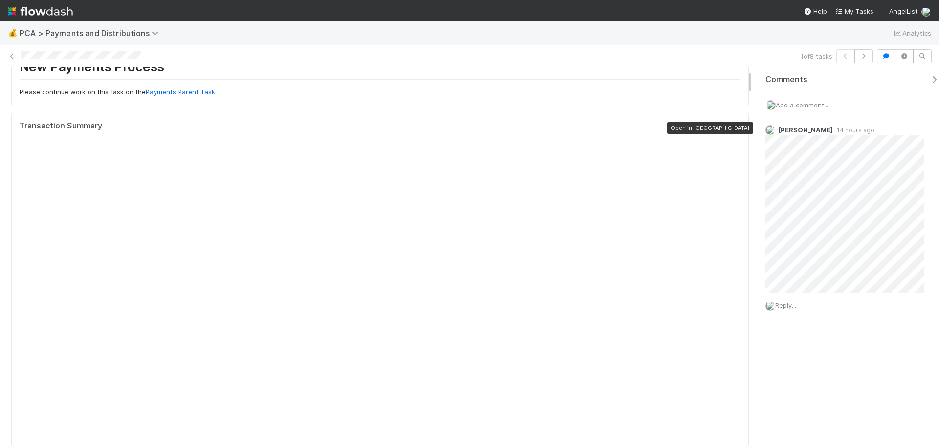
click at [731, 126] on icon at bounding box center [736, 128] width 10 height 6
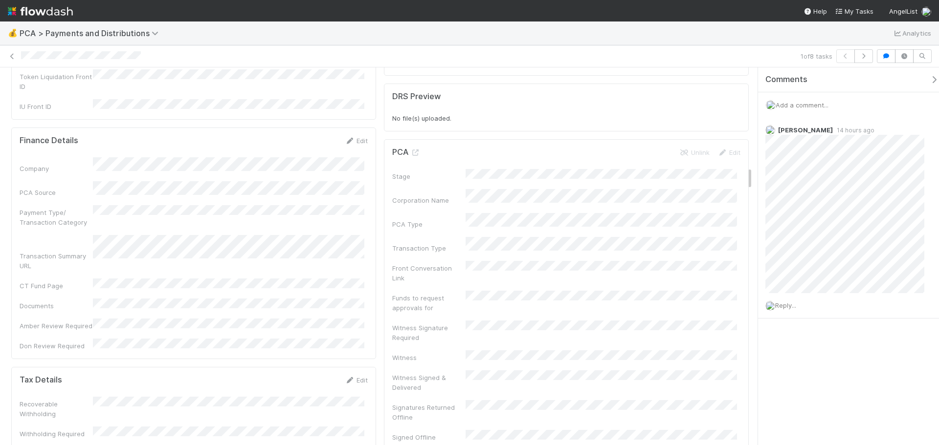
scroll to position [1614, 0]
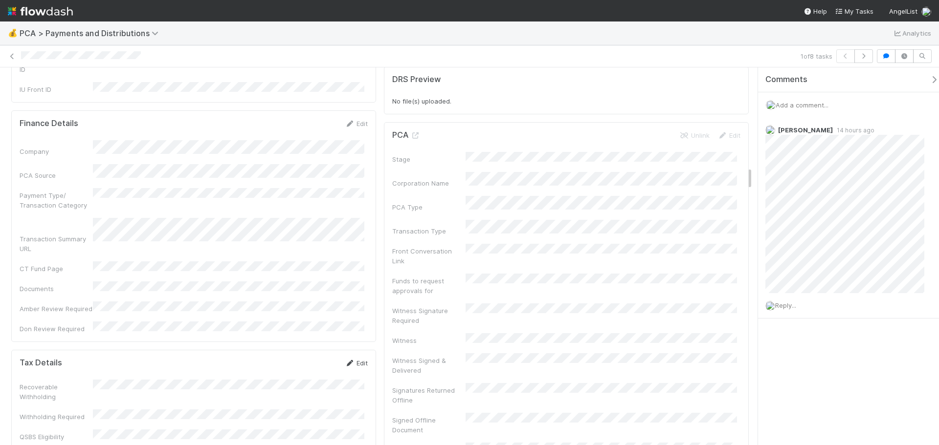
click at [351, 359] on link "Edit" at bounding box center [356, 363] width 23 height 8
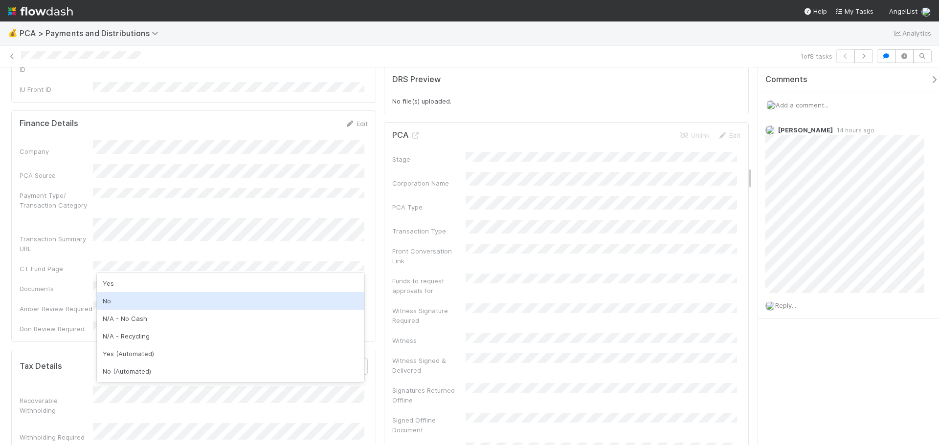
click at [140, 307] on div "No" at bounding box center [230, 301] width 267 height 18
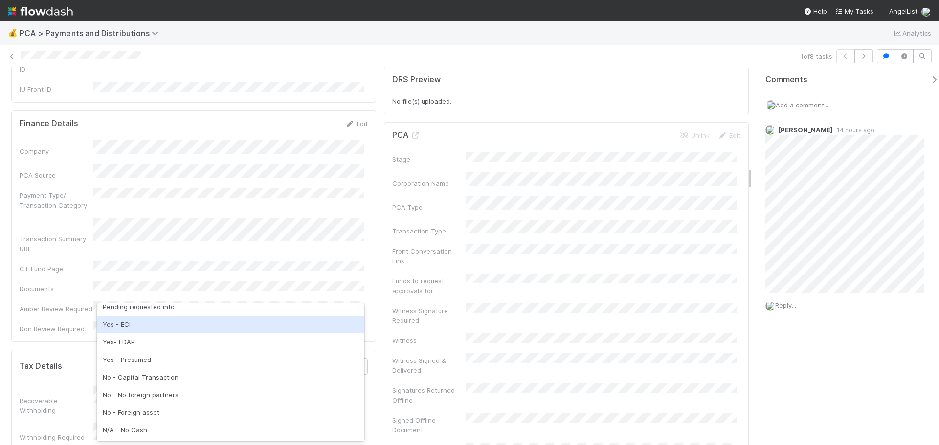
scroll to position [98, 0]
click at [150, 320] on div "No - Capital Transaction" at bounding box center [230, 322] width 267 height 18
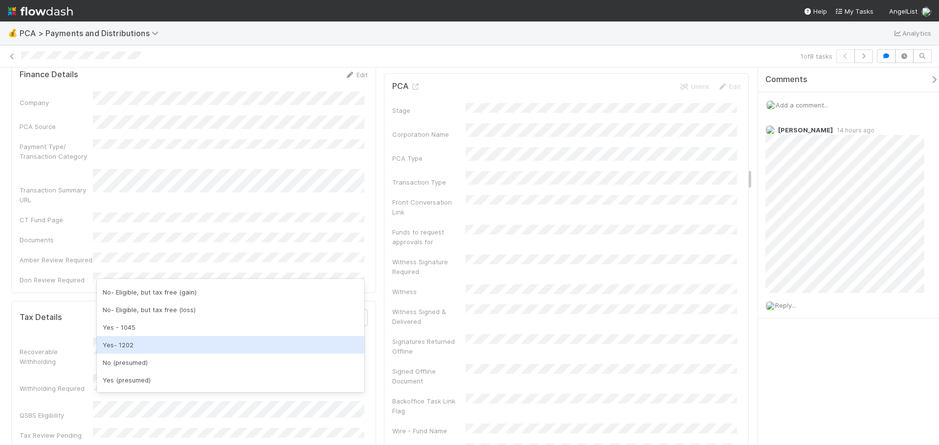
scroll to position [196, 0]
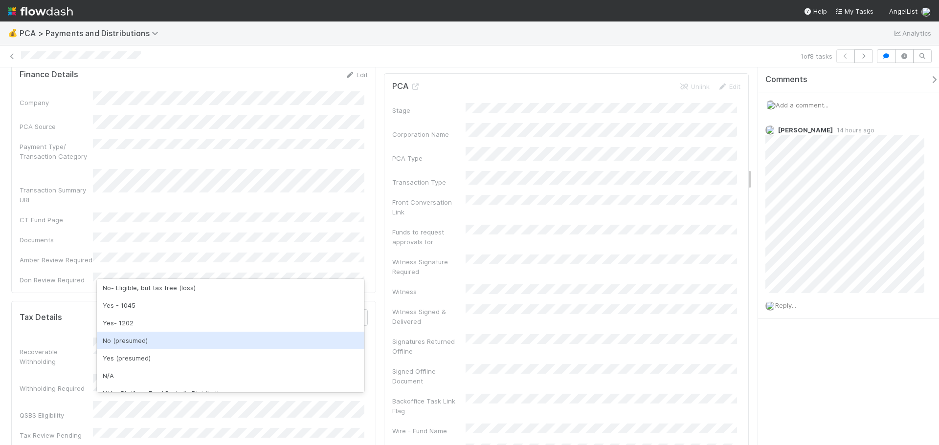
click at [151, 345] on div "No (presumed)" at bounding box center [230, 341] width 267 height 18
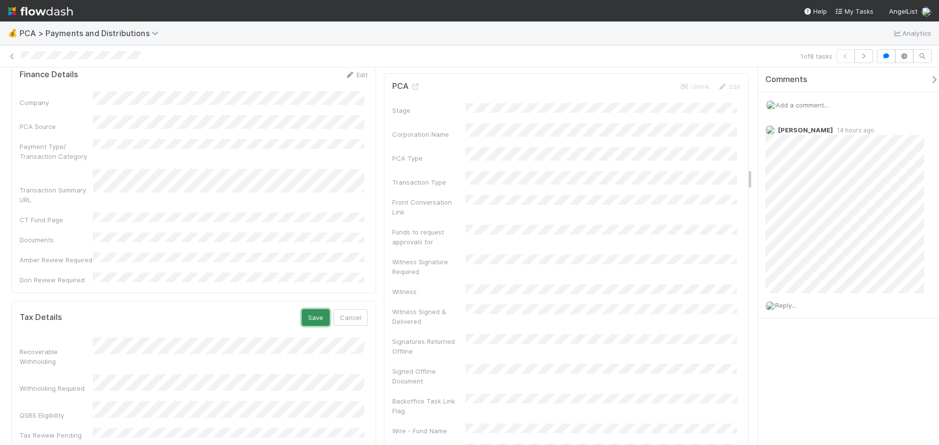
click at [302, 310] on button "Save" at bounding box center [316, 318] width 28 height 17
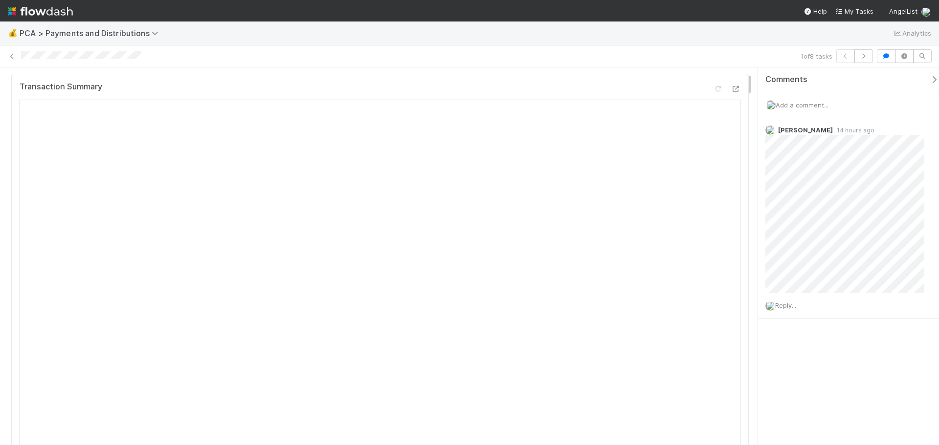
scroll to position [0, 0]
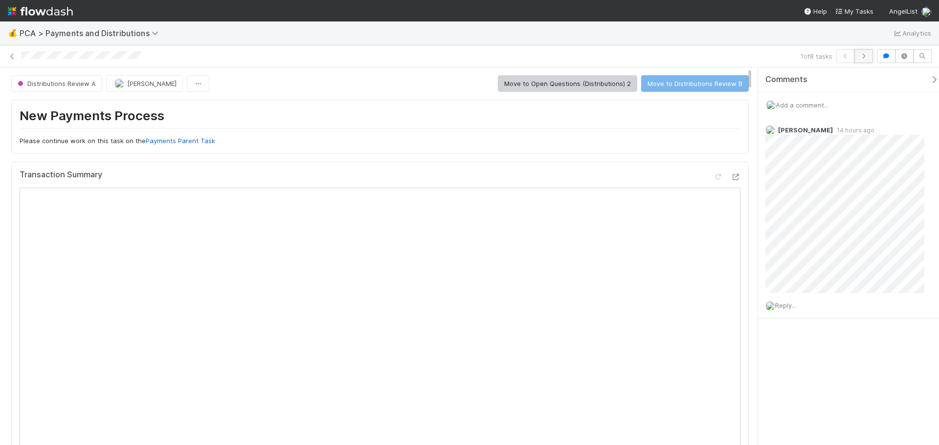
click at [862, 58] on icon "button" at bounding box center [864, 56] width 10 height 6
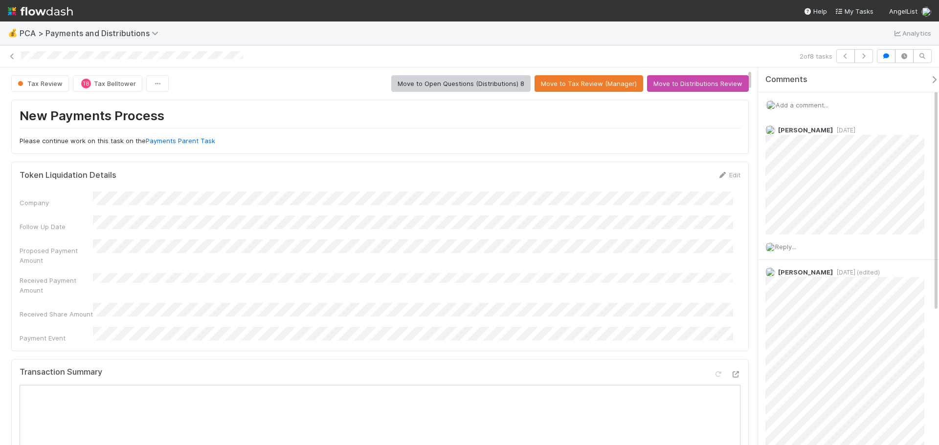
scroll to position [98, 0]
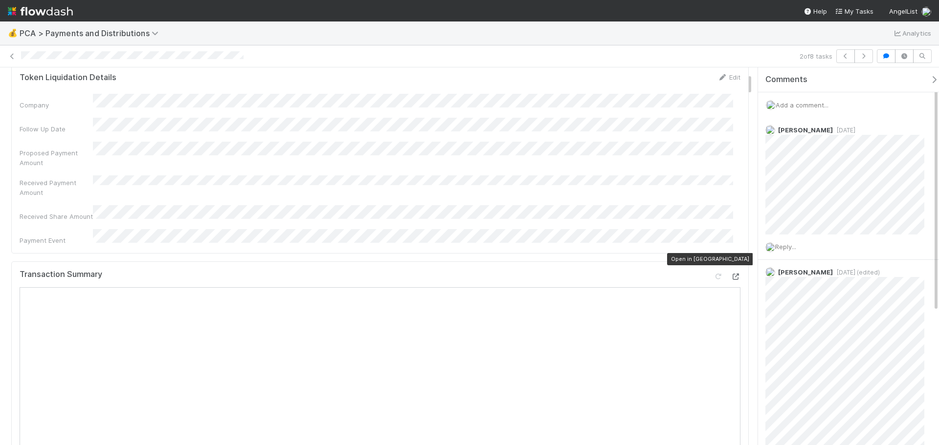
click at [731, 274] on icon at bounding box center [736, 277] width 10 height 6
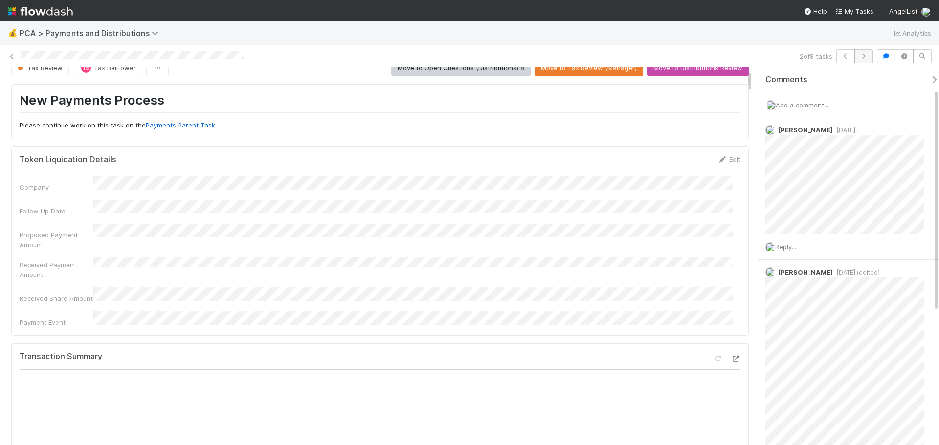
scroll to position [0, 0]
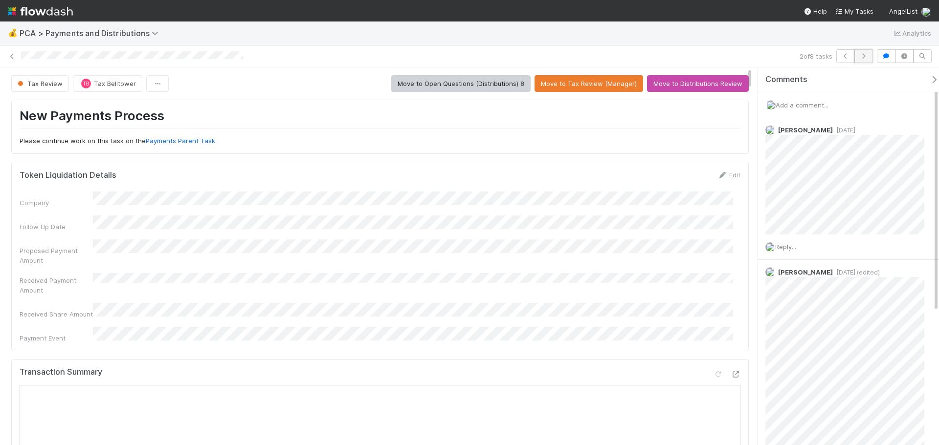
click at [864, 54] on icon "button" at bounding box center [864, 56] width 10 height 6
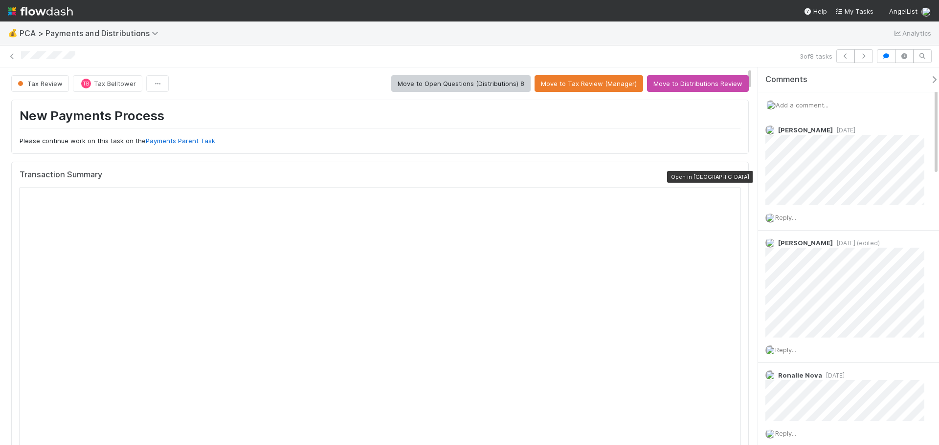
click at [731, 176] on icon at bounding box center [736, 177] width 10 height 6
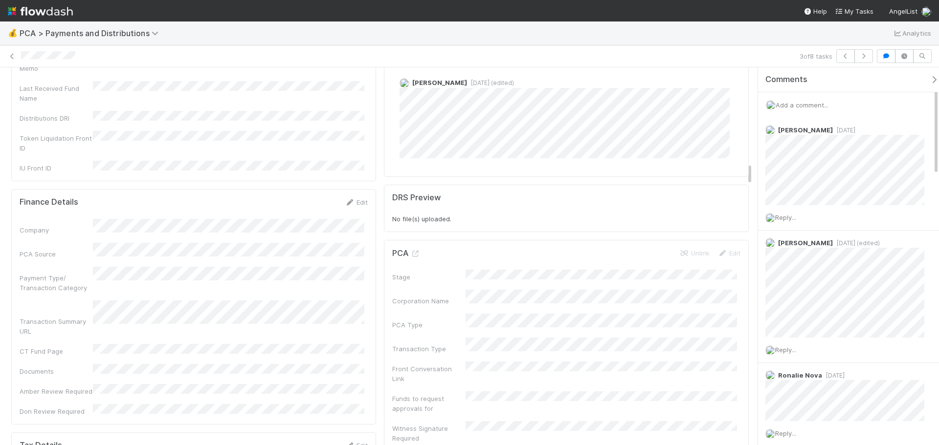
scroll to position [1712, 0]
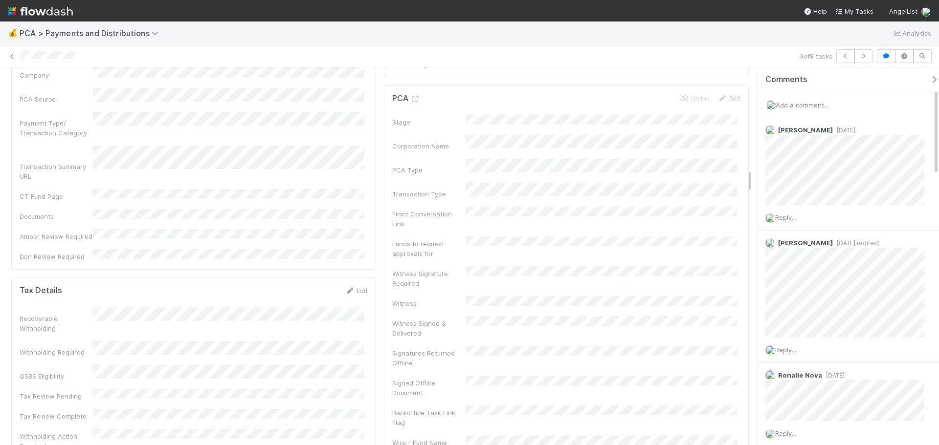
click at [353, 287] on link "Edit" at bounding box center [356, 291] width 23 height 8
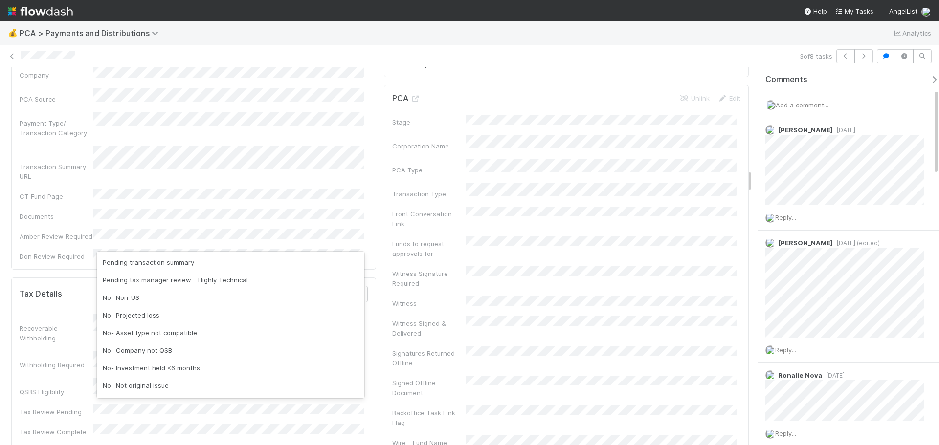
scroll to position [143, 0]
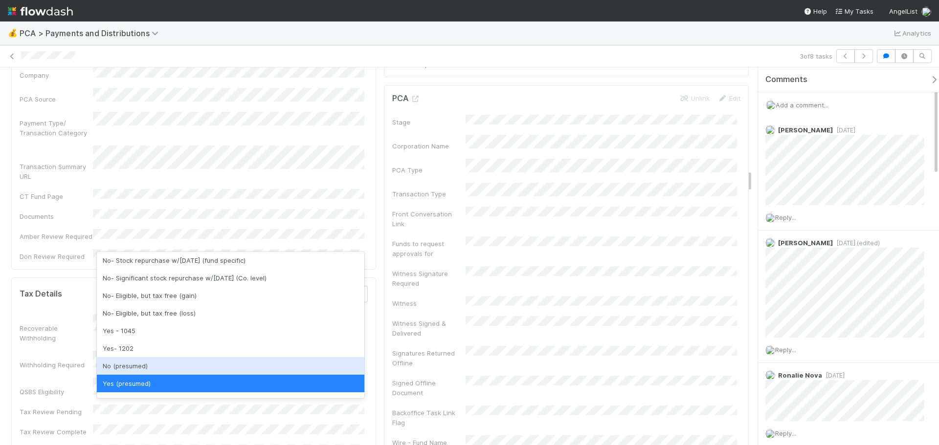
click at [153, 363] on div "No (presumed)" at bounding box center [230, 366] width 267 height 18
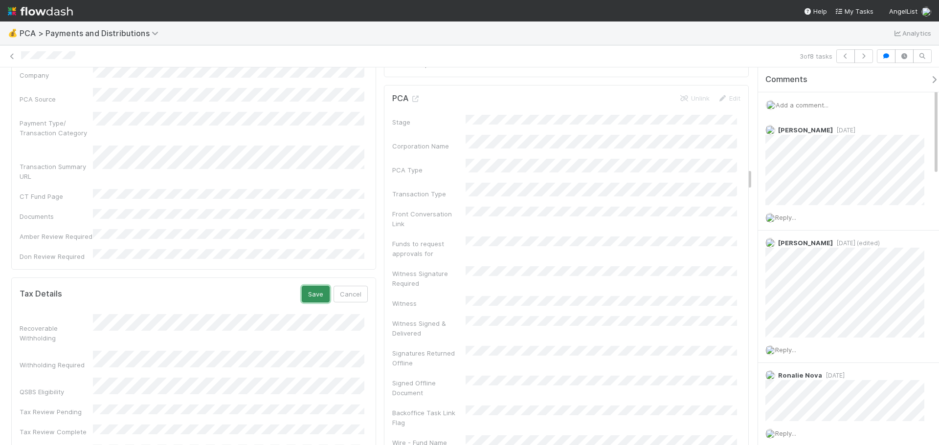
click at [302, 286] on button "Save" at bounding box center [316, 294] width 28 height 17
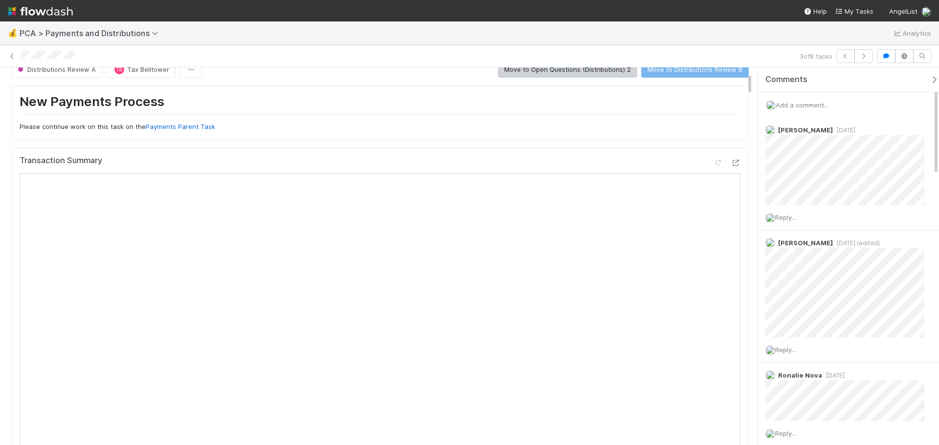
scroll to position [0, 0]
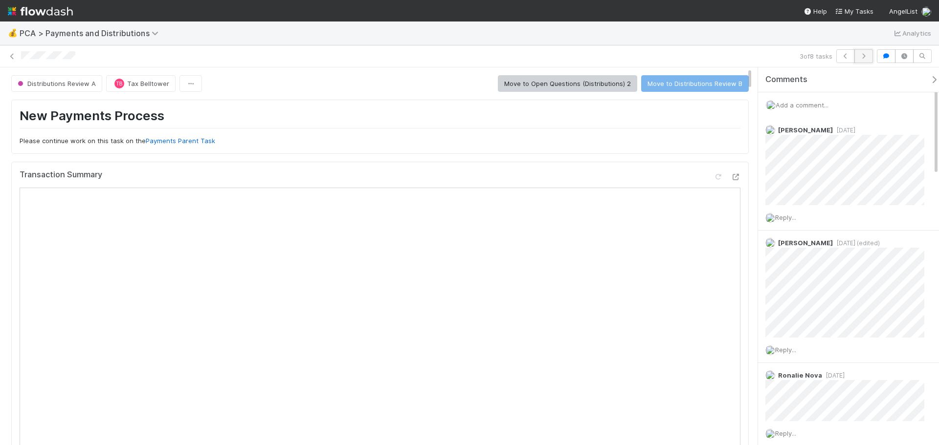
click at [862, 54] on icon "button" at bounding box center [864, 56] width 10 height 6
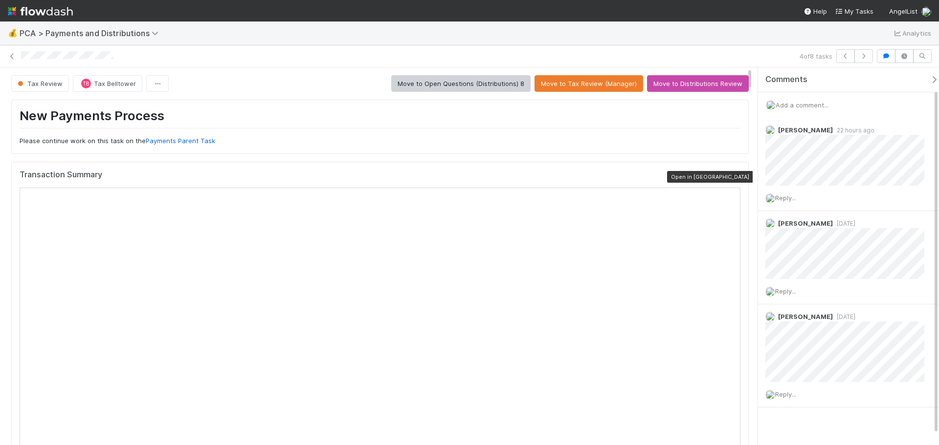
click at [731, 177] on icon at bounding box center [736, 177] width 10 height 6
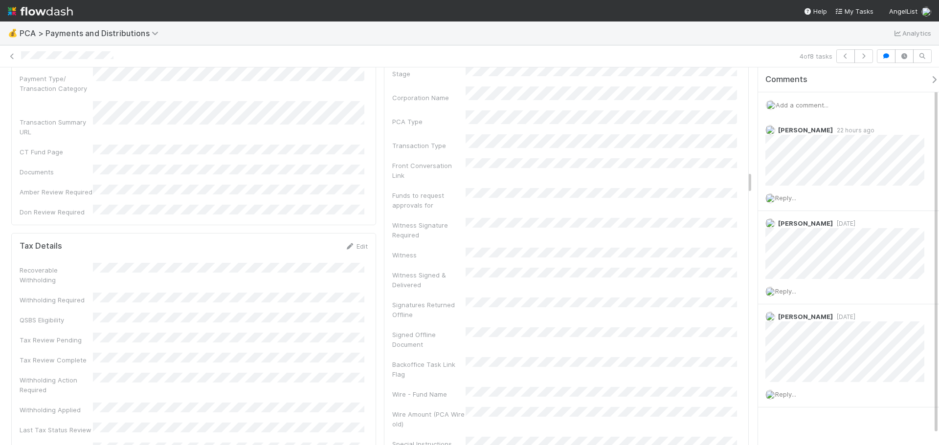
scroll to position [1760, 0]
click at [347, 243] on icon at bounding box center [350, 246] width 10 height 6
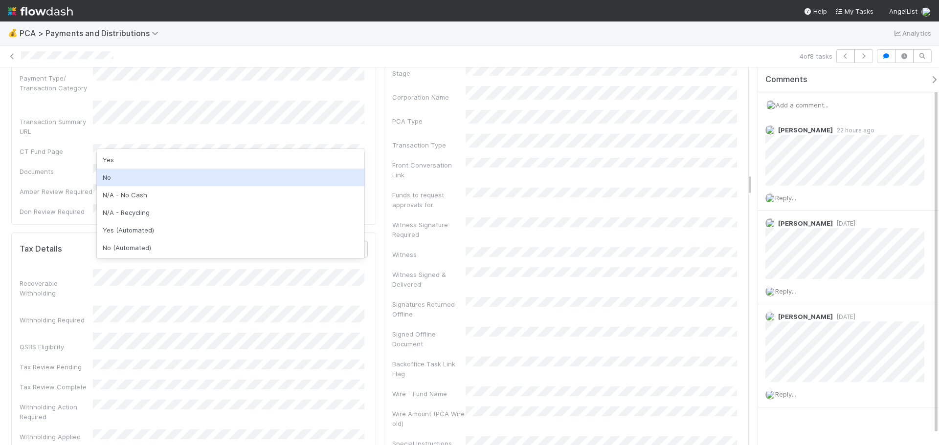
click at [136, 176] on div "No" at bounding box center [230, 178] width 267 height 18
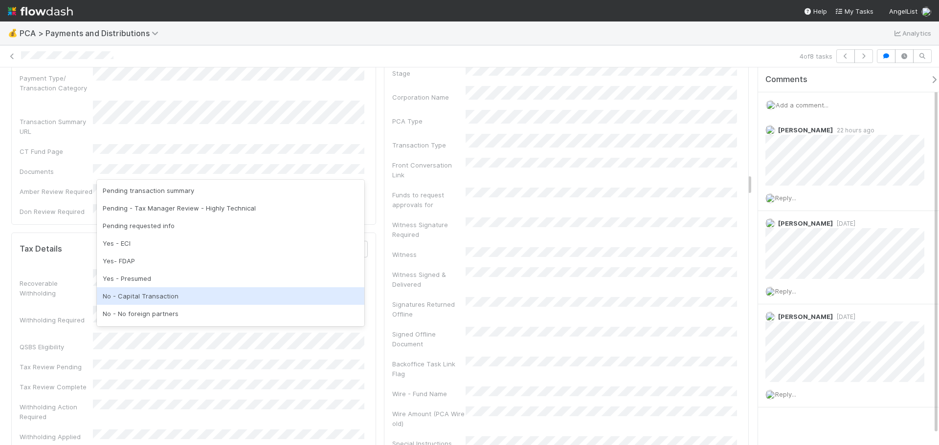
click at [134, 295] on div "No - Capital Transaction" at bounding box center [230, 297] width 267 height 18
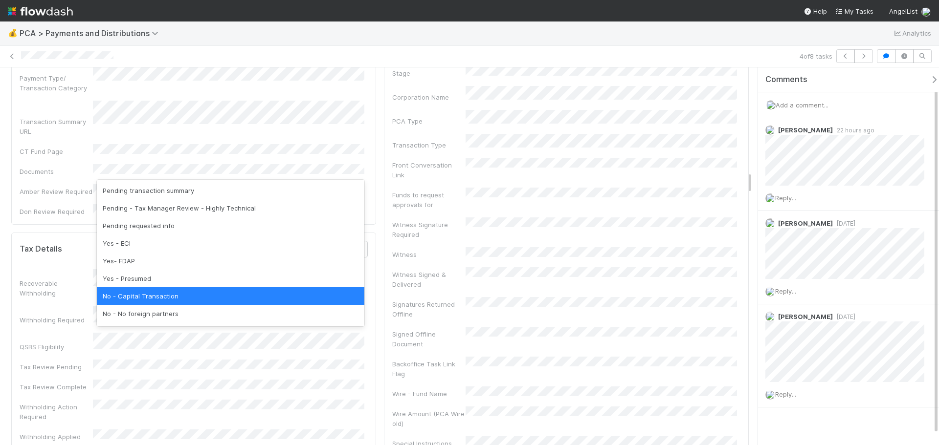
click at [116, 293] on div "No - Capital Transaction" at bounding box center [230, 297] width 267 height 18
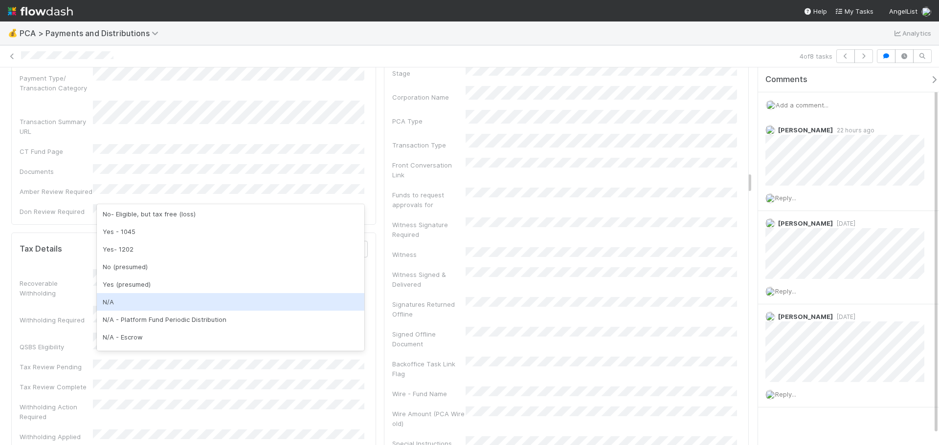
scroll to position [196, 0]
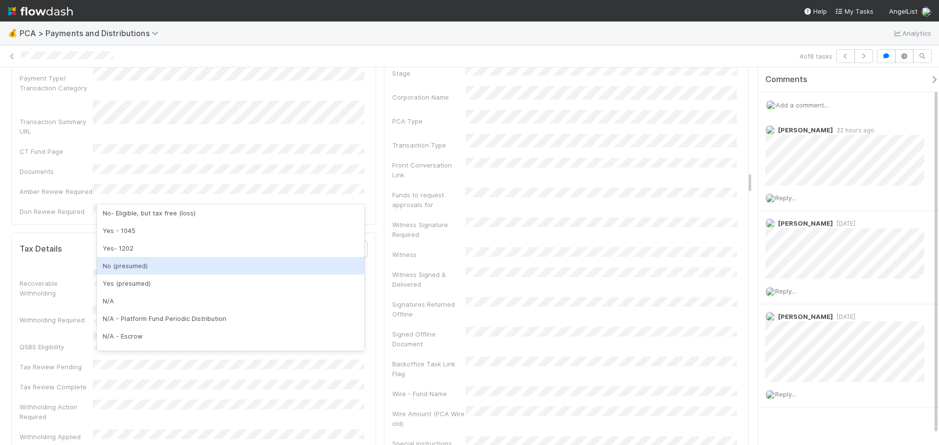
click at [166, 260] on div "No (presumed)" at bounding box center [230, 266] width 267 height 18
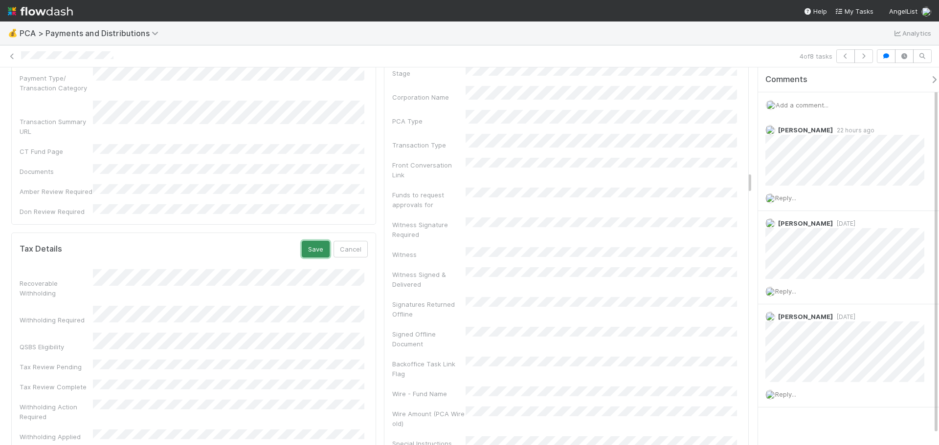
click at [318, 241] on button "Save" at bounding box center [316, 249] width 28 height 17
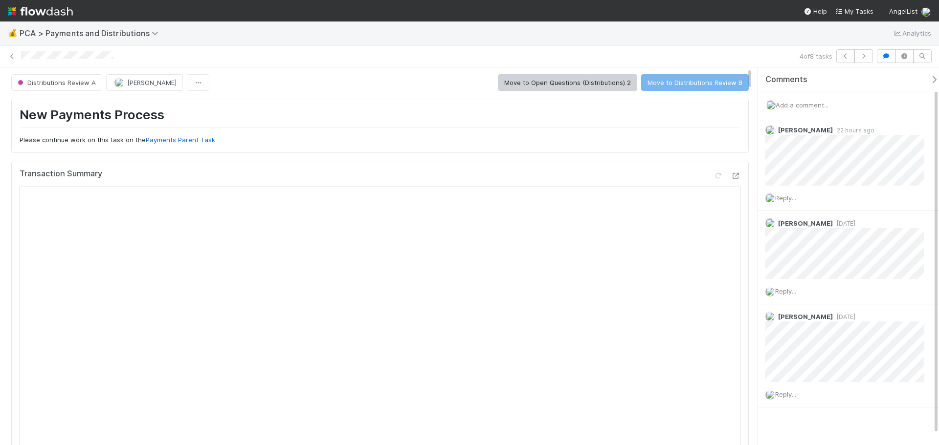
scroll to position [0, 0]
click at [866, 57] on icon "button" at bounding box center [864, 56] width 10 height 6
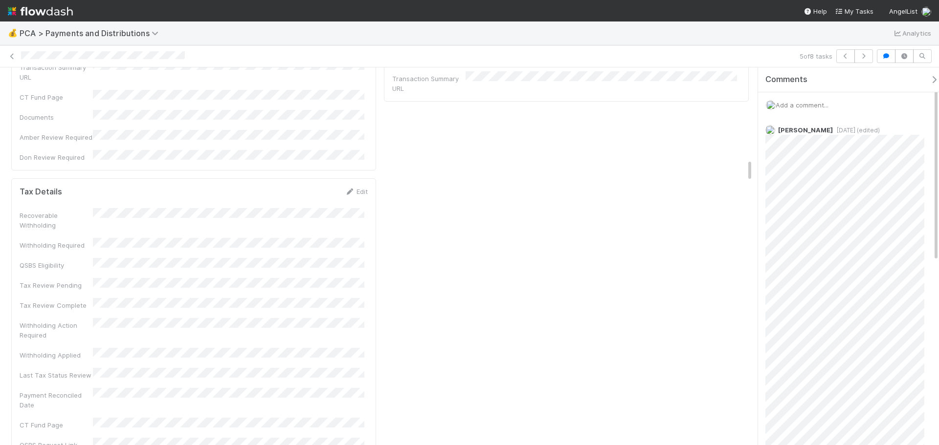
scroll to position [1516, 0]
click at [359, 187] on link "Edit" at bounding box center [356, 191] width 23 height 8
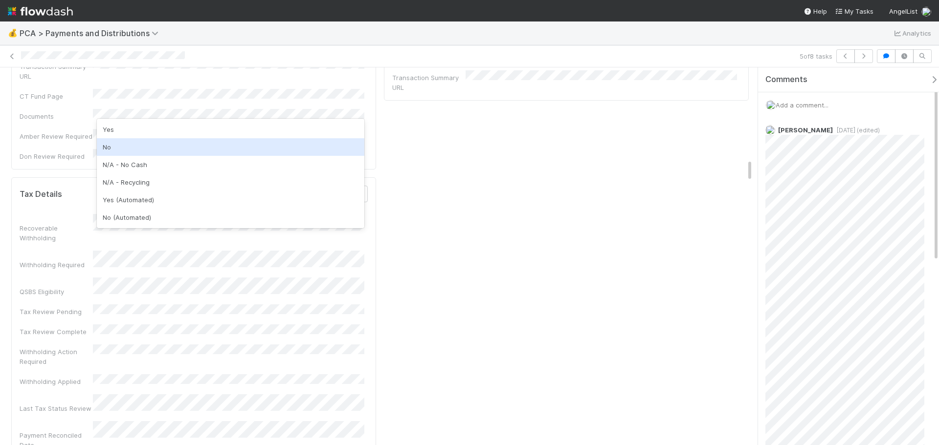
click at [140, 147] on div "No" at bounding box center [230, 147] width 267 height 18
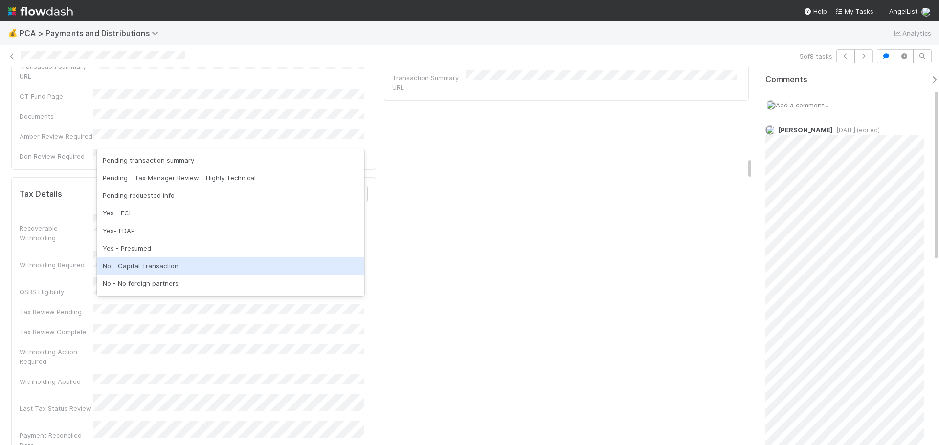
click at [137, 267] on div "No - Capital Transaction" at bounding box center [230, 266] width 267 height 18
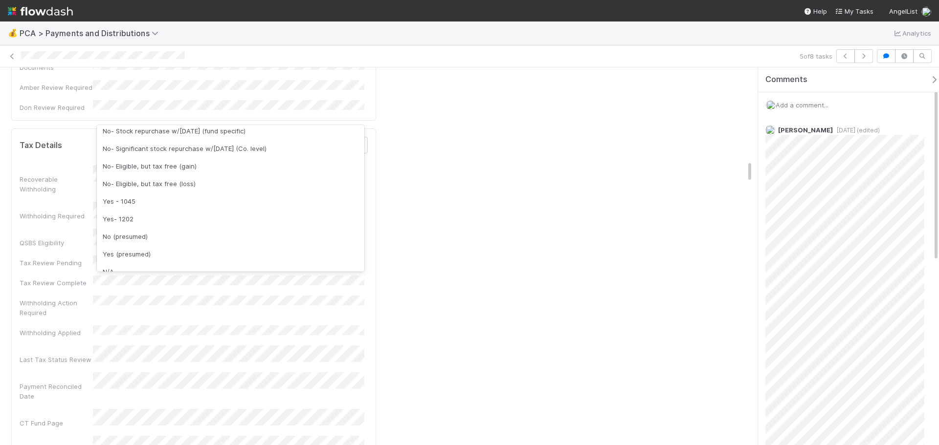
scroll to position [147, 0]
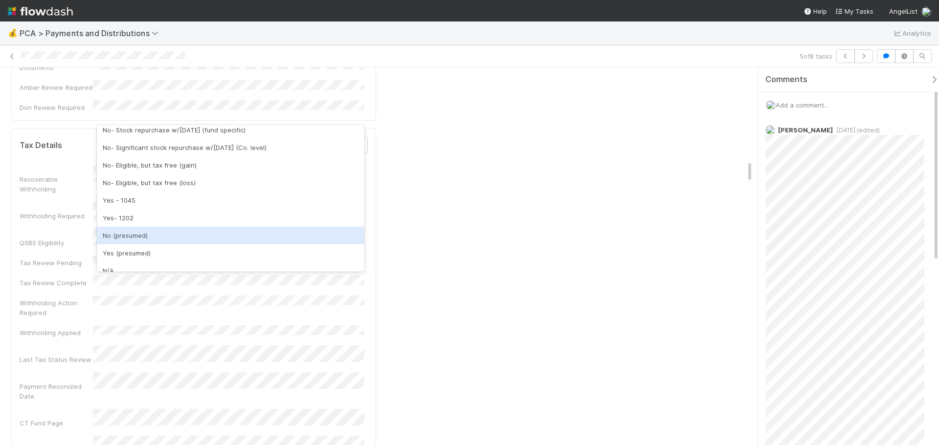
click at [162, 240] on div "No (presumed)" at bounding box center [230, 236] width 267 height 18
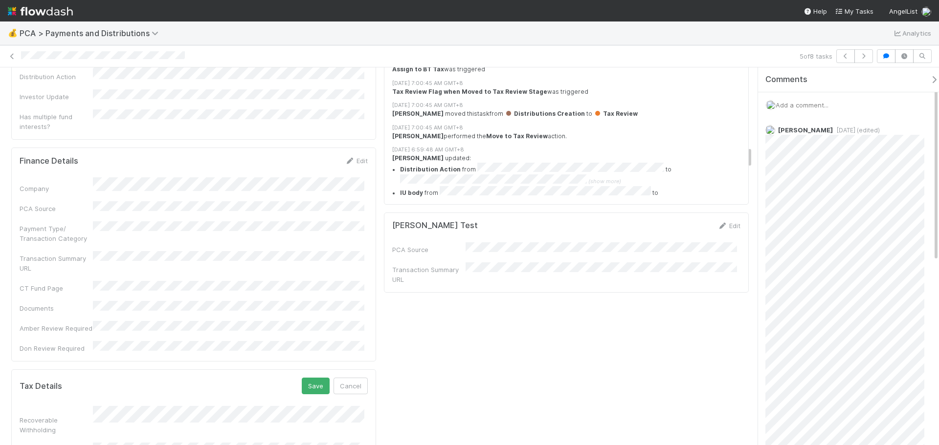
scroll to position [1320, 0]
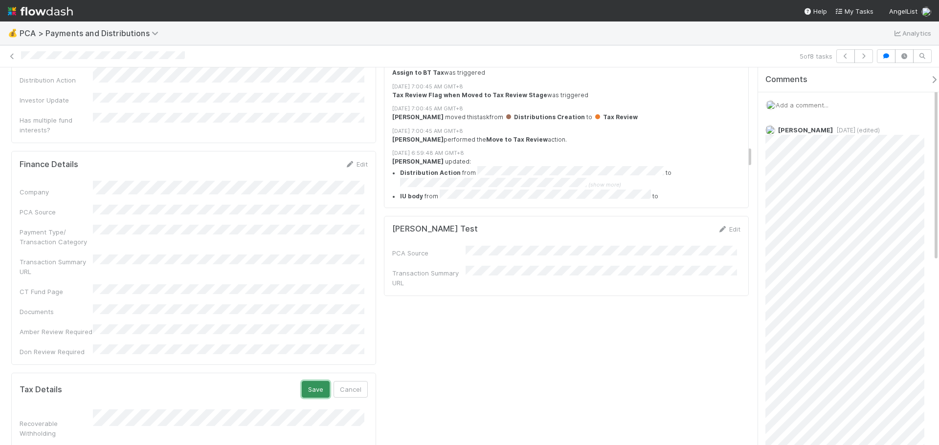
click at [314, 381] on button "Save" at bounding box center [316, 389] width 28 height 17
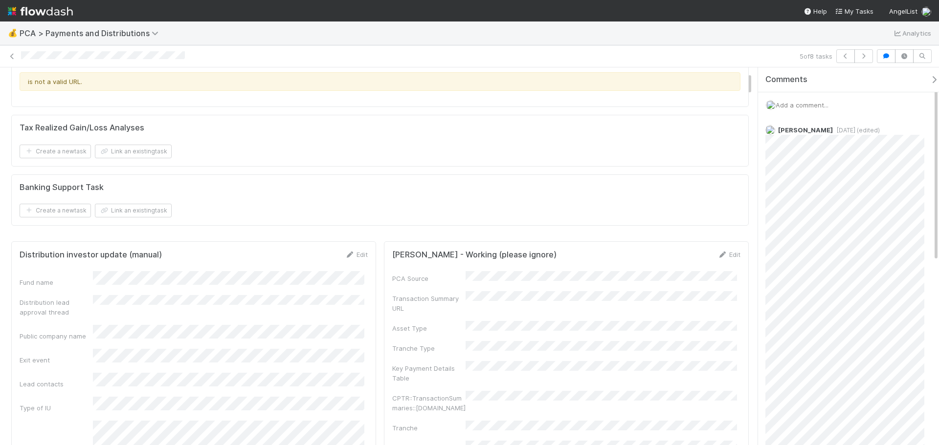
scroll to position [0, 0]
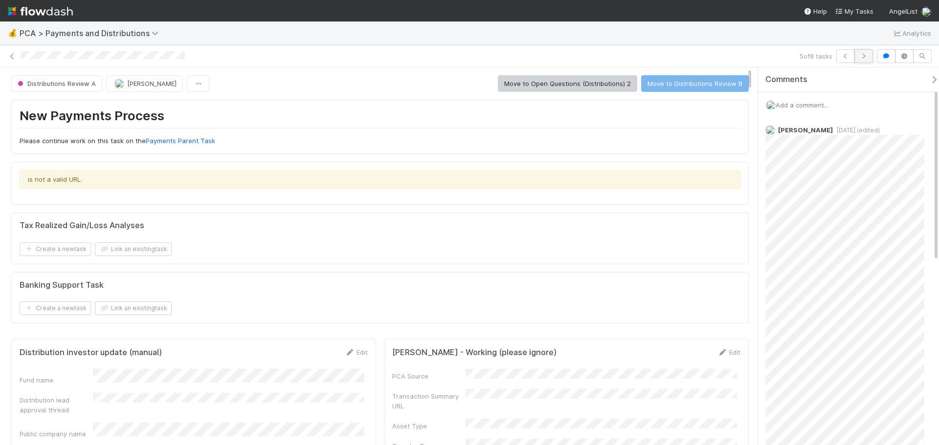
click at [863, 59] on button "button" at bounding box center [863, 56] width 19 height 14
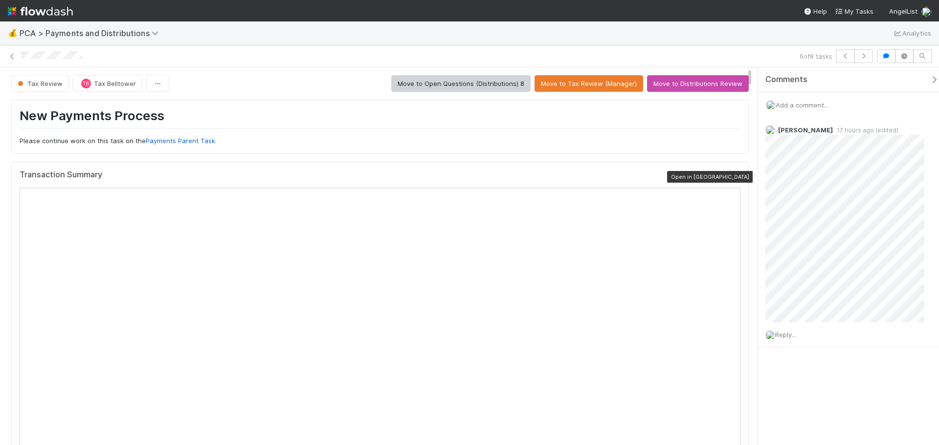
click at [731, 177] on icon at bounding box center [736, 177] width 10 height 6
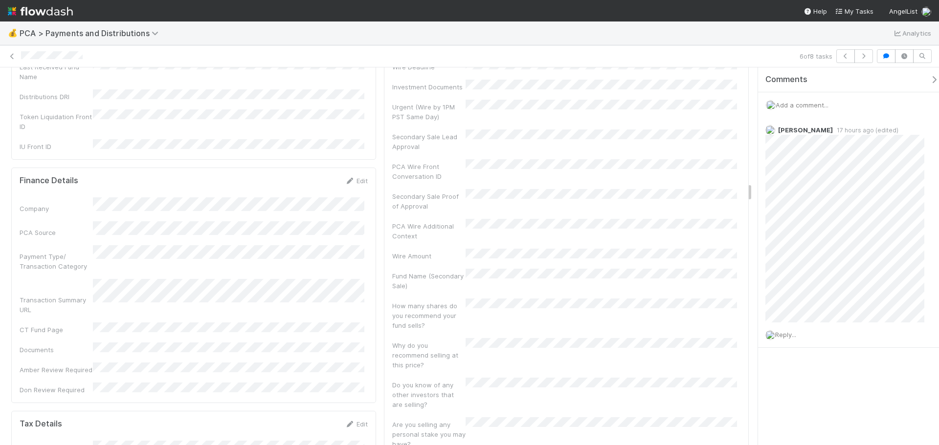
scroll to position [2201, 0]
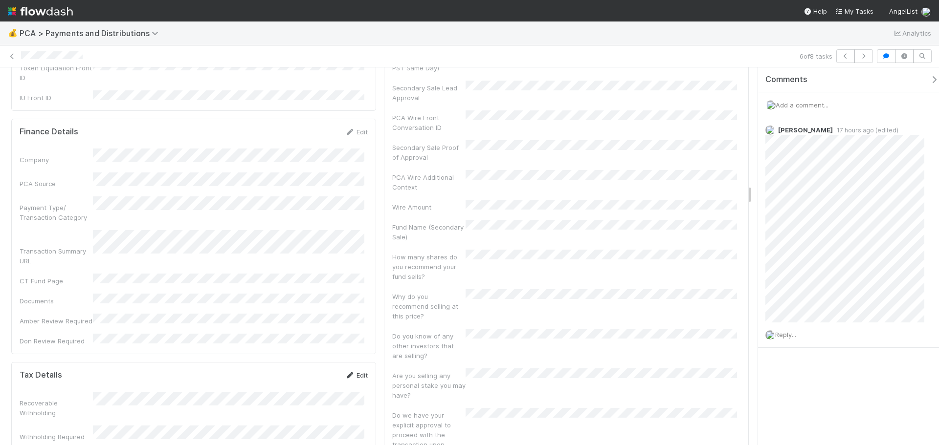
click at [356, 372] on link "Edit" at bounding box center [356, 376] width 23 height 8
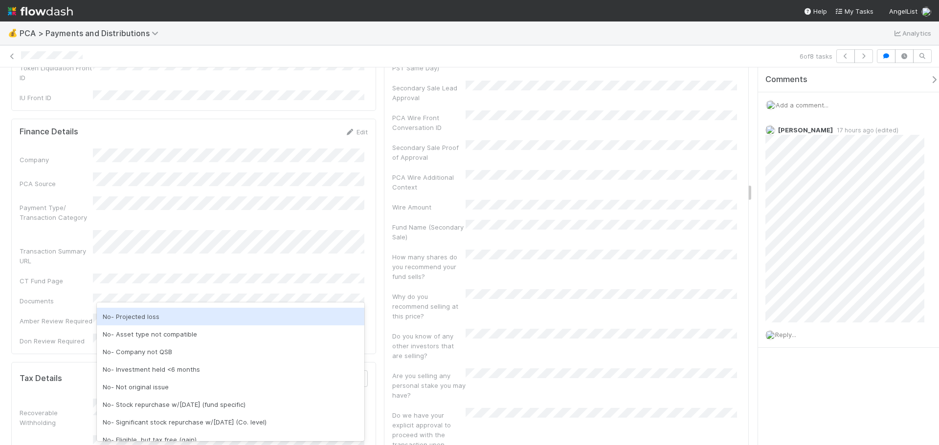
scroll to position [49, 0]
click at [164, 322] on div "No- Projected loss" at bounding box center [230, 318] width 267 height 18
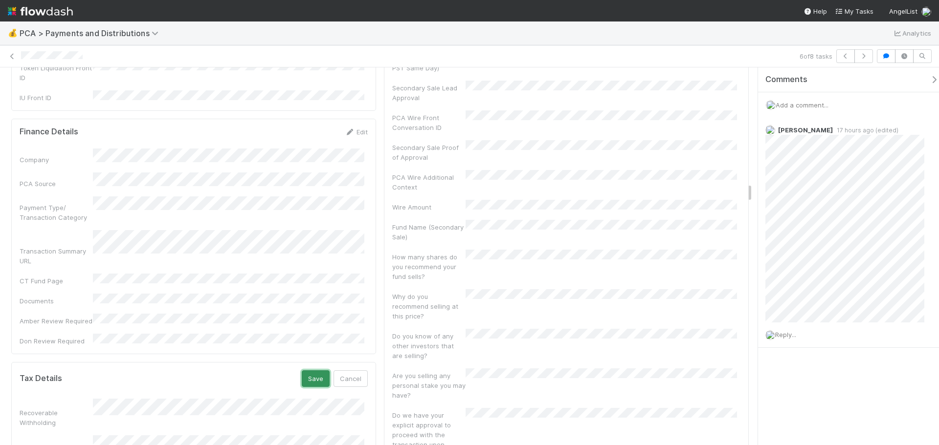
click at [317, 371] on button "Save" at bounding box center [316, 379] width 28 height 17
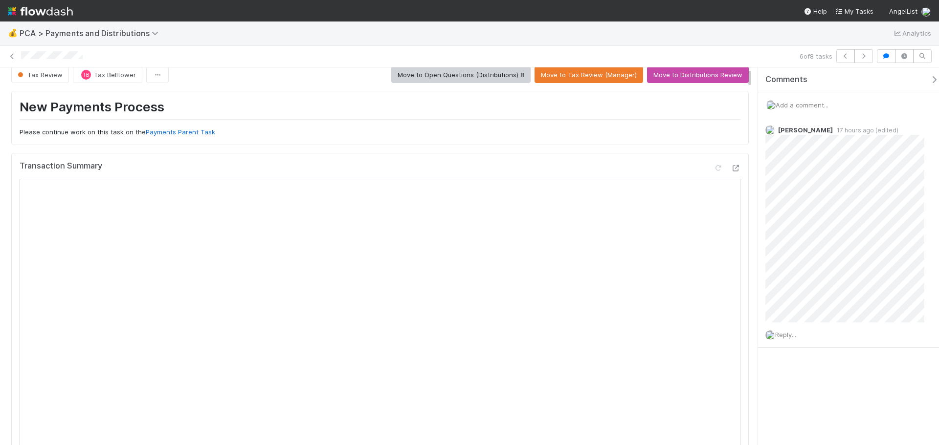
scroll to position [0, 0]
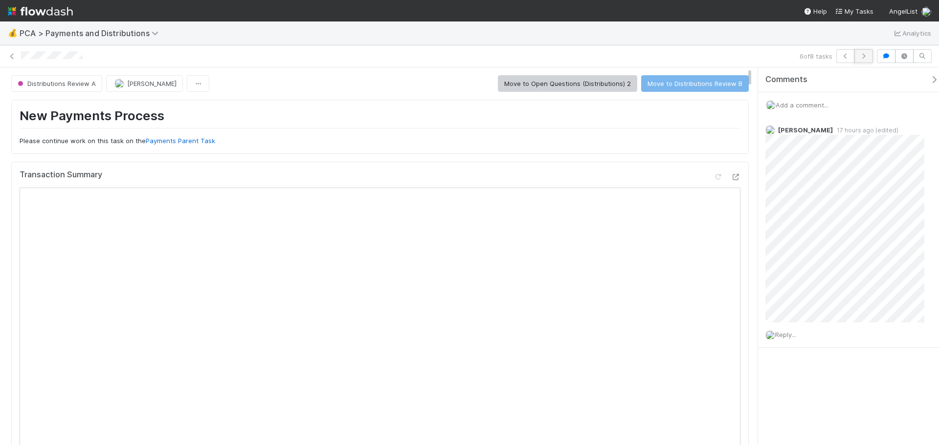
click at [866, 60] on button "button" at bounding box center [863, 56] width 19 height 14
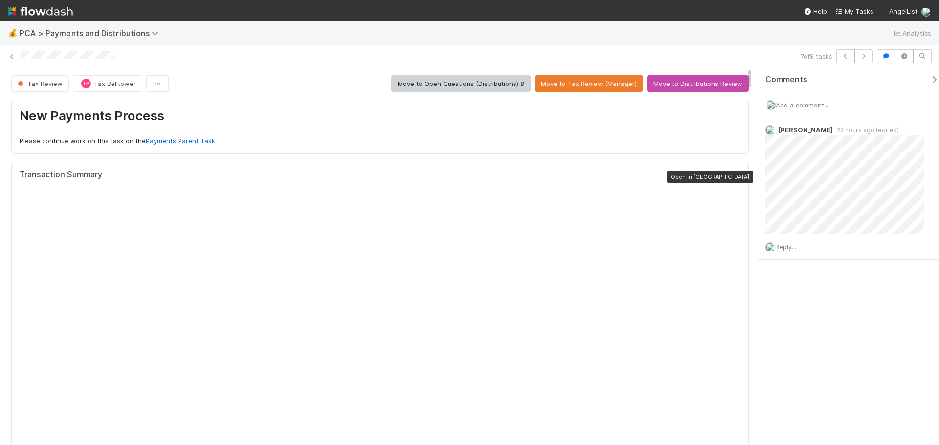
click at [731, 175] on icon at bounding box center [736, 177] width 10 height 6
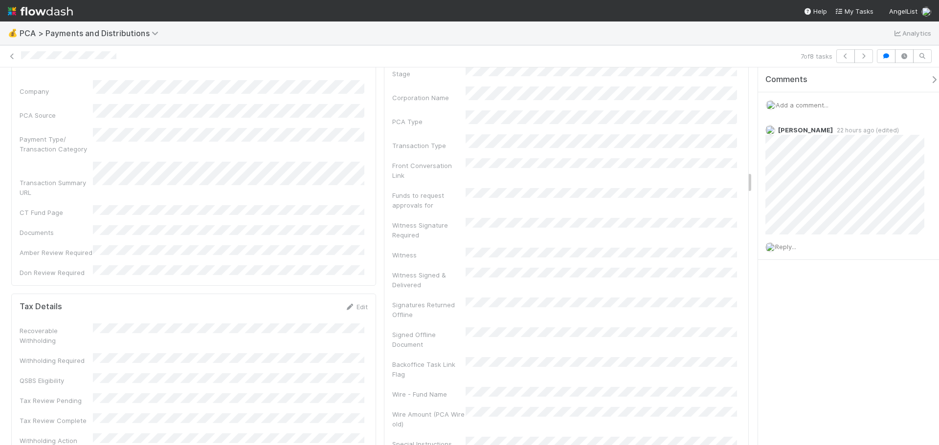
scroll to position [1712, 0]
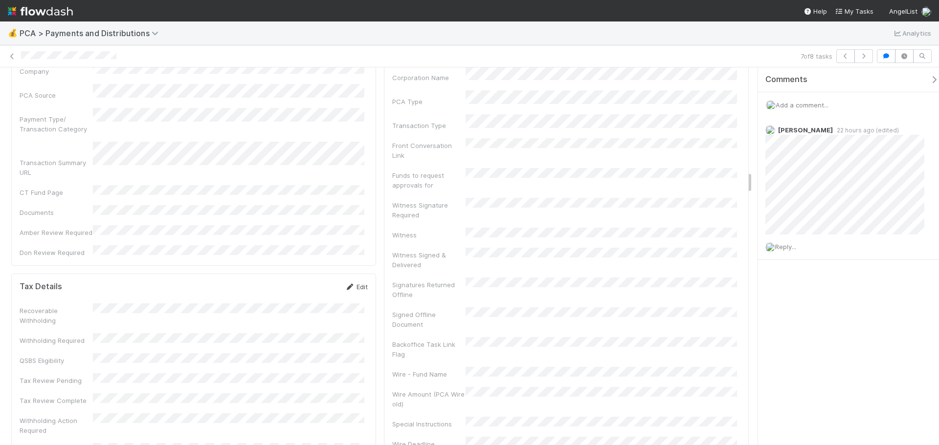
click at [357, 283] on link "Edit" at bounding box center [356, 287] width 23 height 8
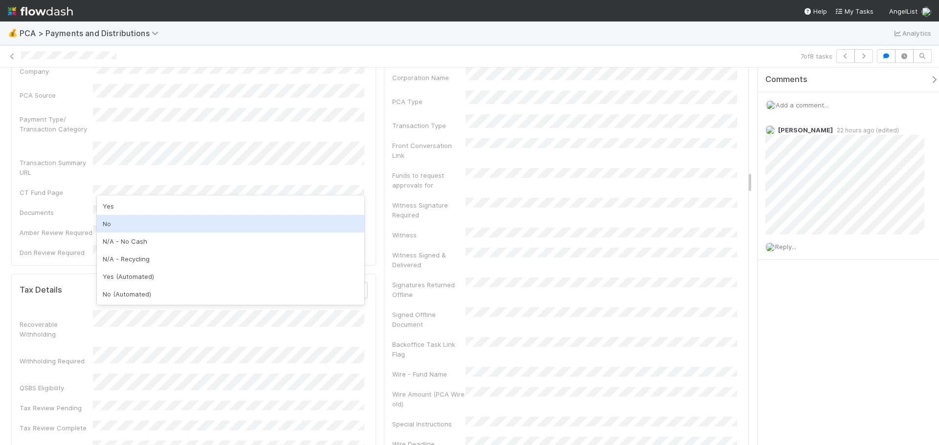
click at [113, 223] on div "No" at bounding box center [230, 224] width 267 height 18
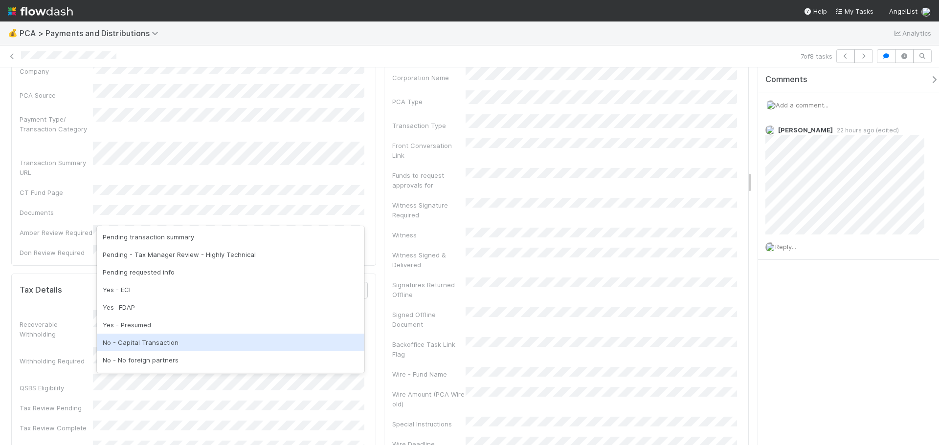
click at [145, 343] on div "No - Capital Transaction" at bounding box center [230, 343] width 267 height 18
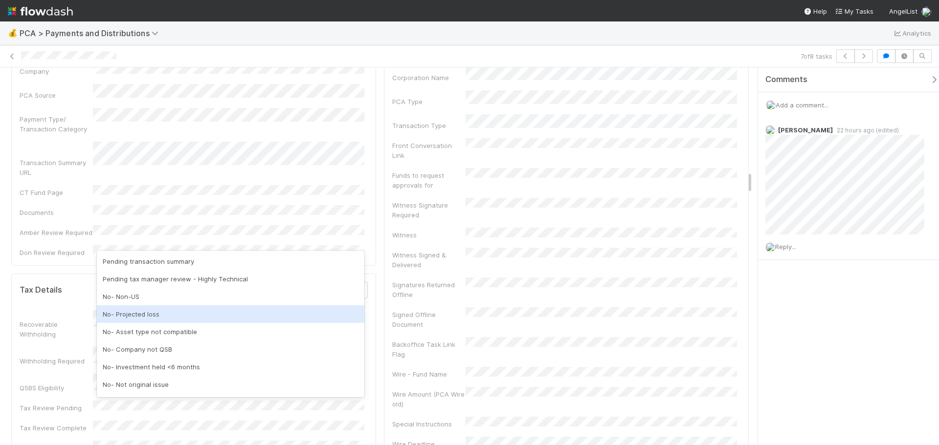
click at [142, 312] on div "No- Projected loss" at bounding box center [230, 315] width 267 height 18
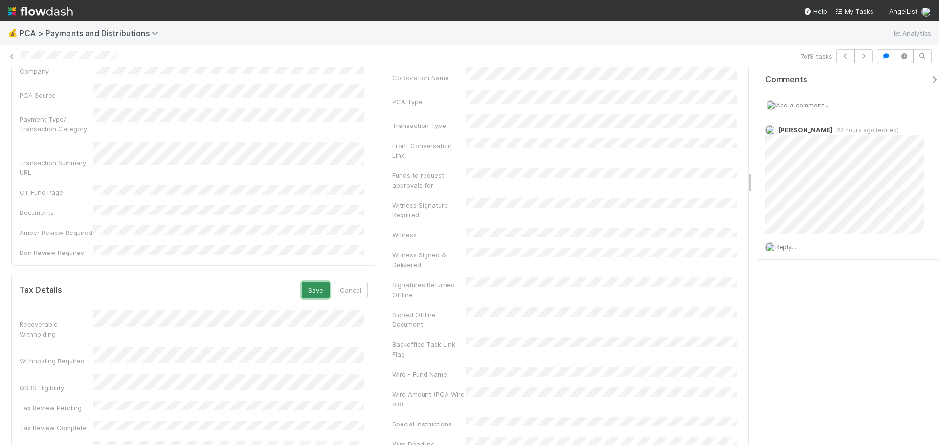
click at [314, 282] on button "Save" at bounding box center [316, 290] width 28 height 17
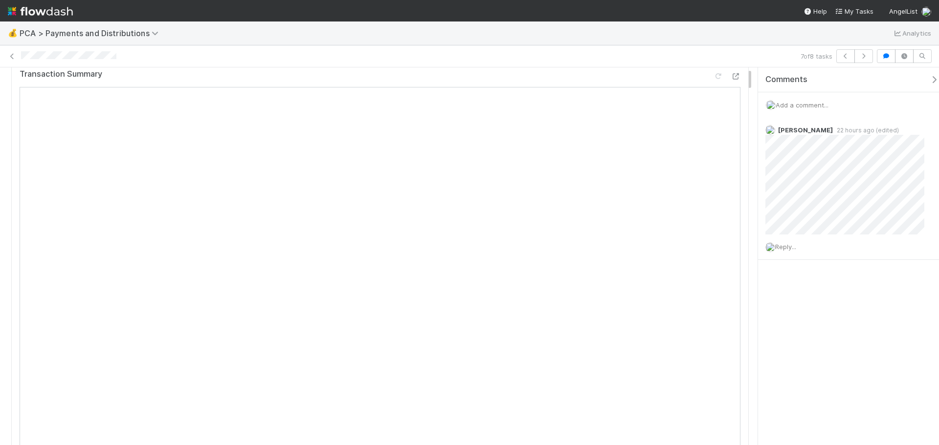
scroll to position [0, 0]
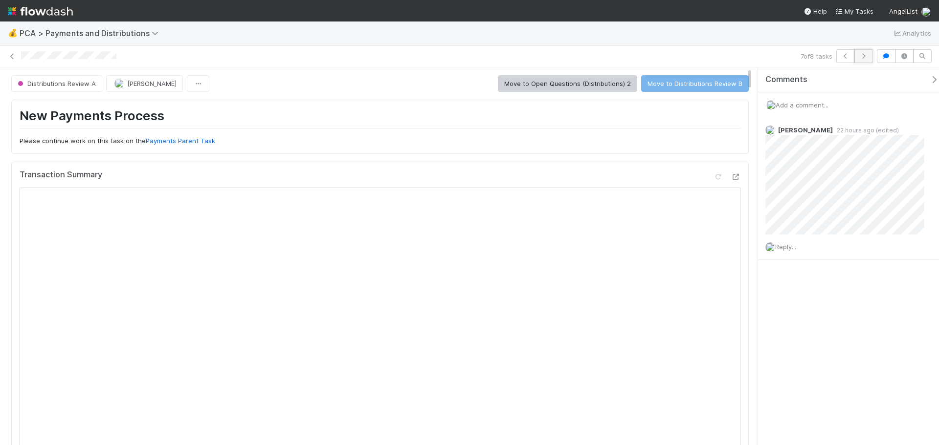
click at [862, 57] on icon "button" at bounding box center [864, 56] width 10 height 6
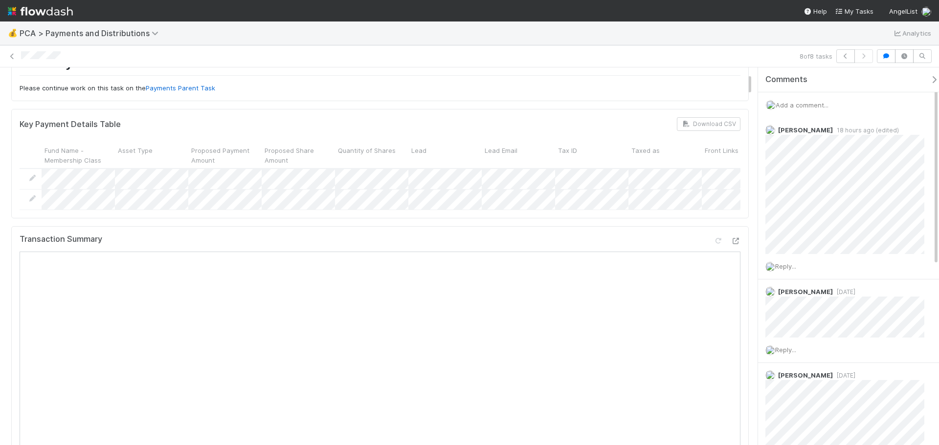
scroll to position [98, 0]
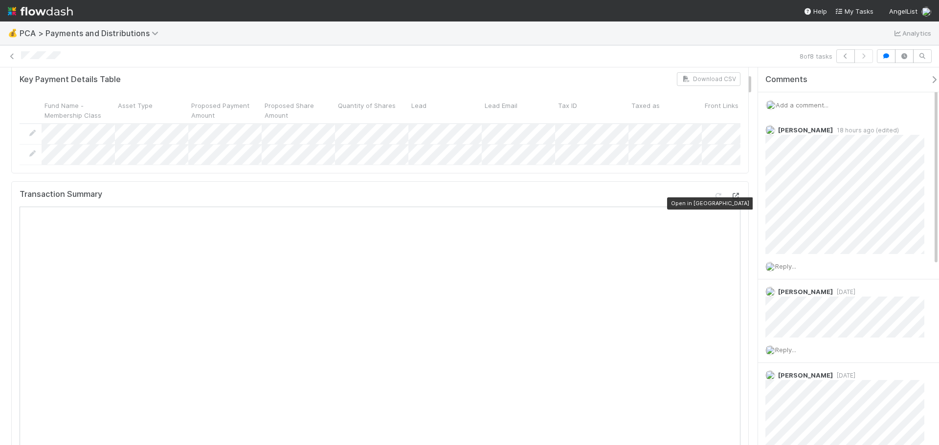
click at [732, 200] on div at bounding box center [736, 196] width 10 height 10
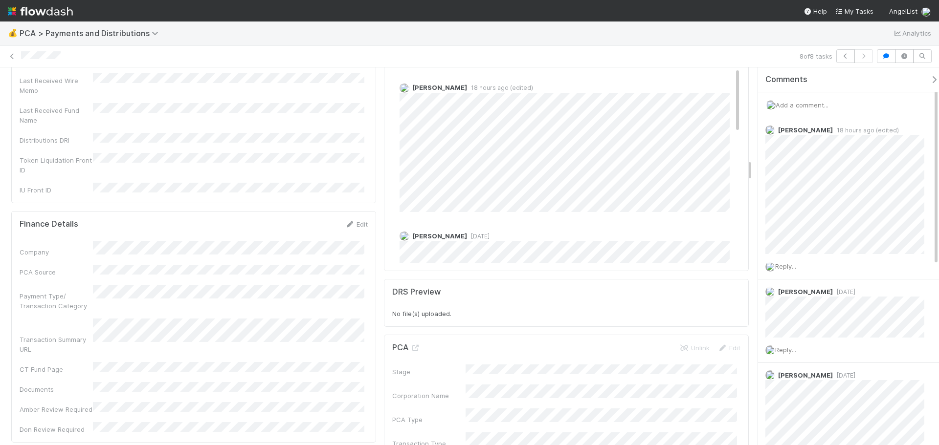
scroll to position [1663, 0]
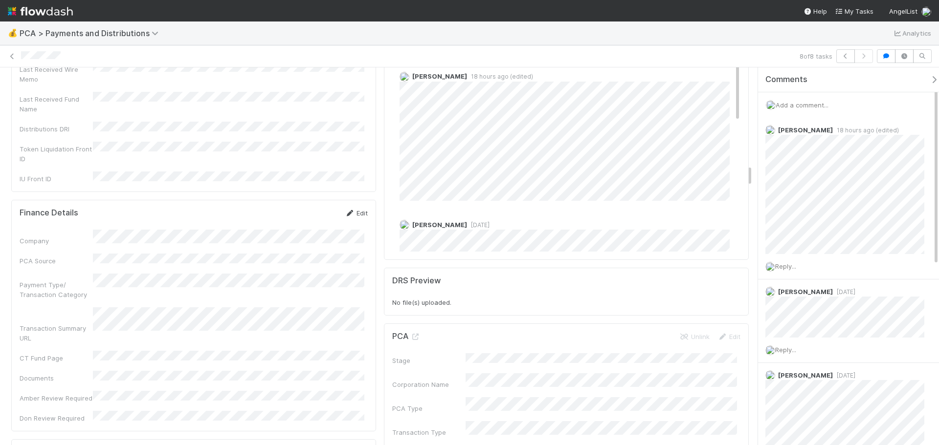
click at [351, 209] on link "Edit" at bounding box center [356, 213] width 23 height 8
click at [353, 208] on button "Cancel" at bounding box center [351, 216] width 34 height 17
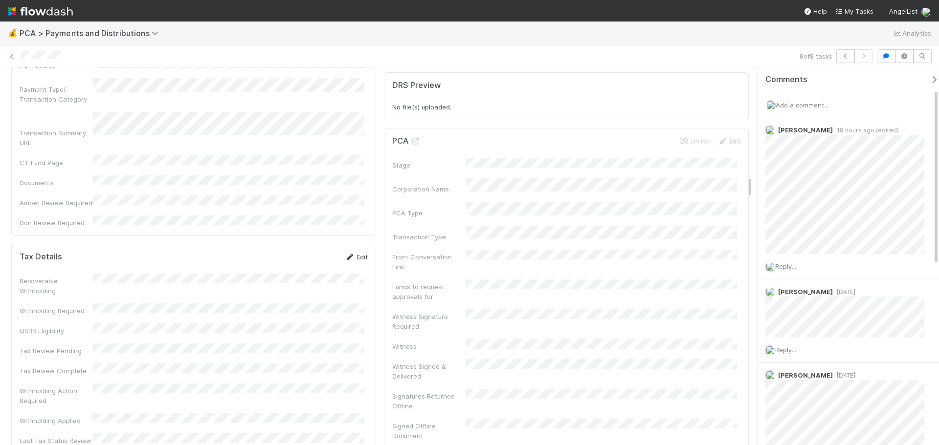
click at [357, 253] on link "Edit" at bounding box center [356, 257] width 23 height 8
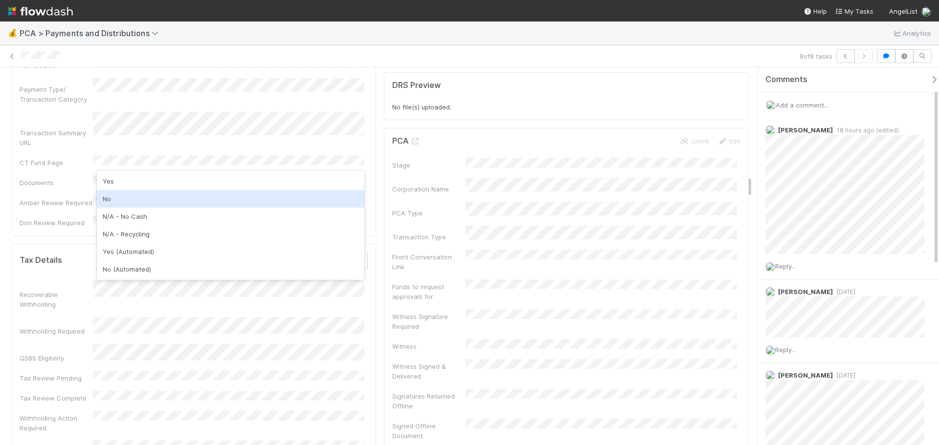
click at [126, 199] on div "No" at bounding box center [230, 199] width 267 height 18
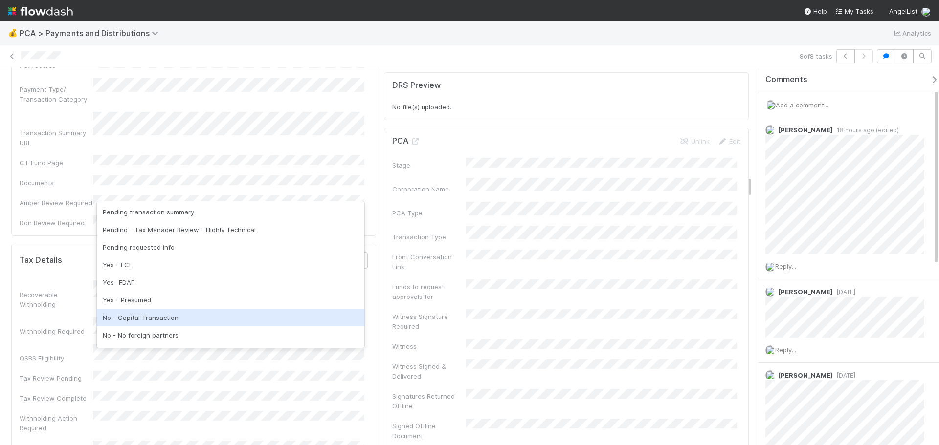
click at [129, 319] on div "No - Capital Transaction" at bounding box center [230, 318] width 267 height 18
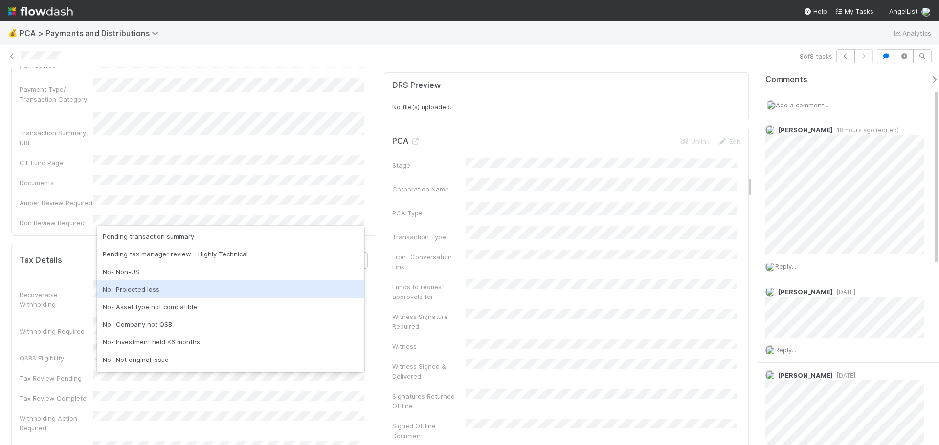
click at [134, 291] on div "No- Projected loss" at bounding box center [230, 290] width 267 height 18
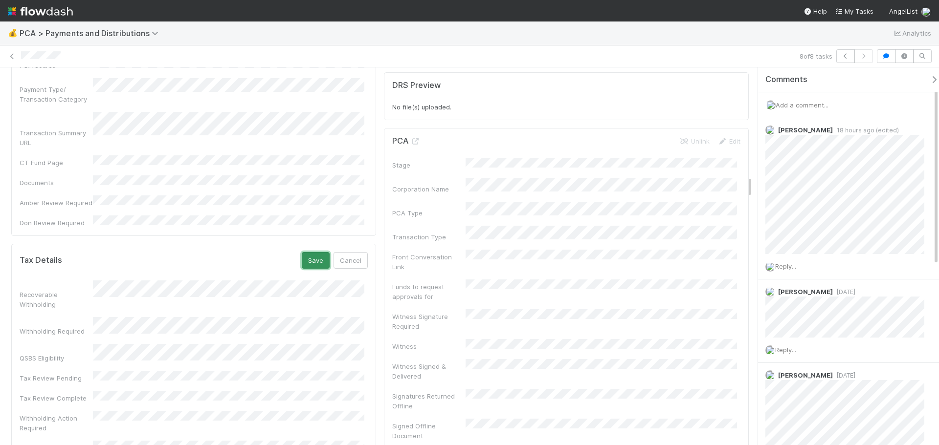
click at [314, 252] on button "Save" at bounding box center [316, 260] width 28 height 17
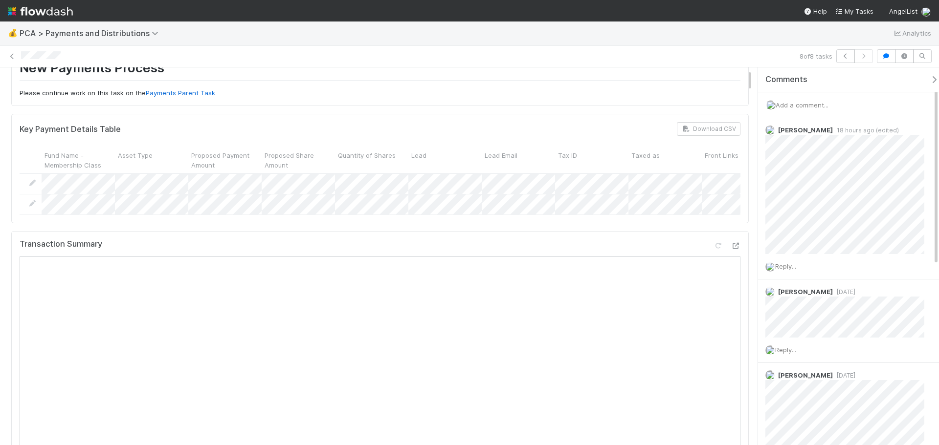
scroll to position [0, 0]
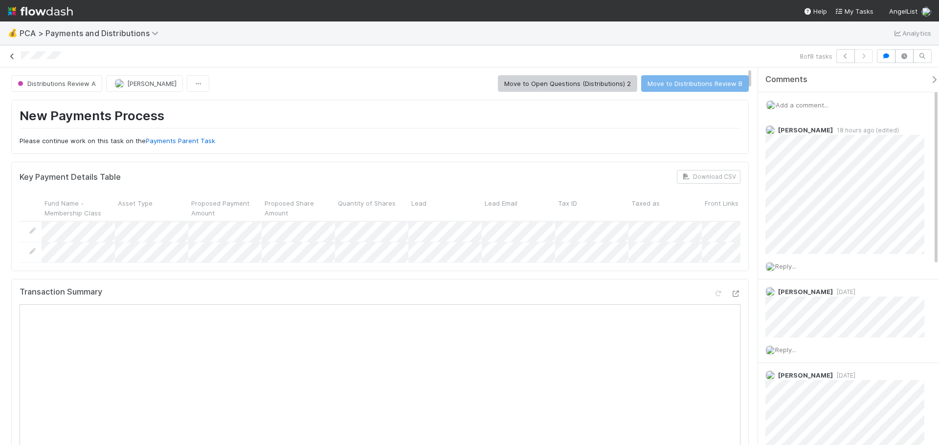
click at [10, 59] on icon at bounding box center [12, 56] width 10 height 6
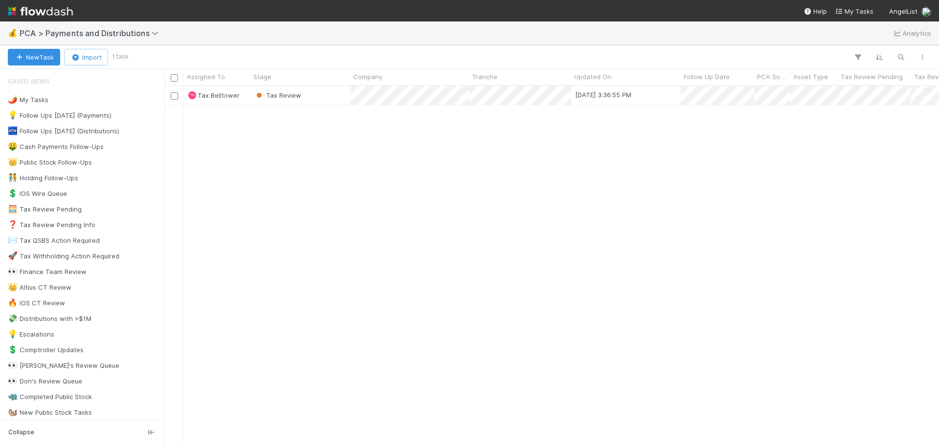
scroll to position [352, 767]
